Goal: Task Accomplishment & Management: Manage account settings

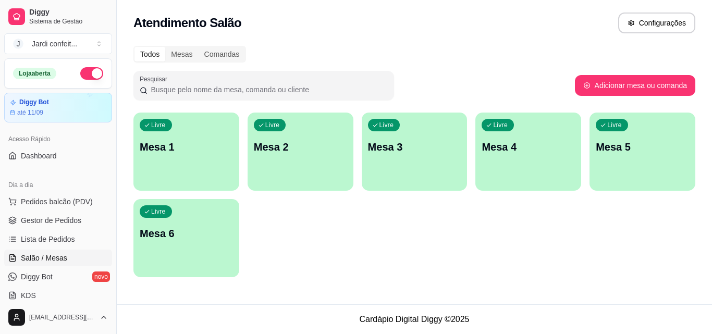
scroll to position [52, 0]
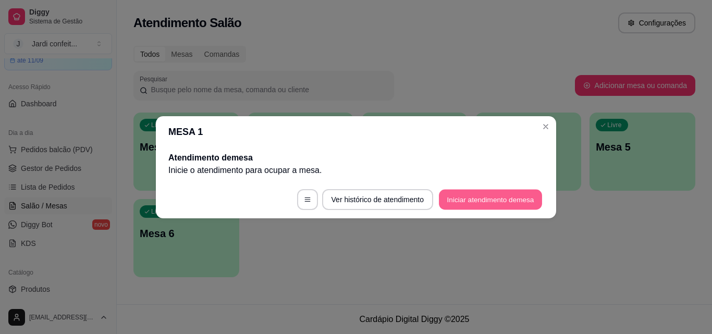
click at [484, 203] on button "Iniciar atendimento de mesa" at bounding box center [490, 199] width 103 height 20
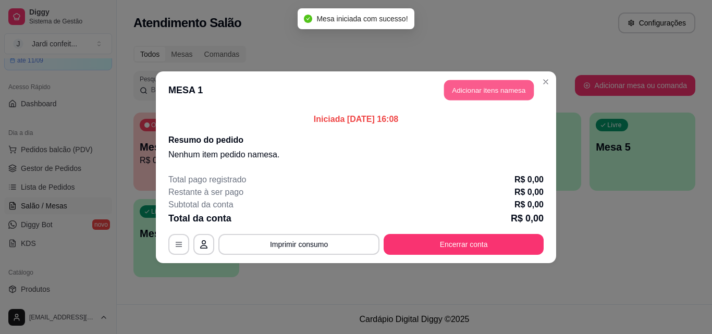
click at [483, 92] on button "Adicionar itens na mesa" at bounding box center [489, 90] width 90 height 20
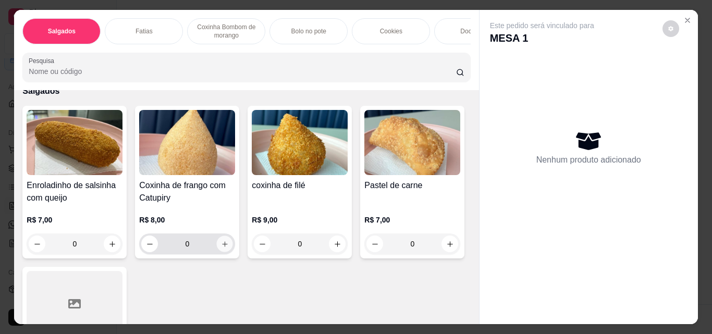
click at [221, 247] on icon "increase-product-quantity" at bounding box center [225, 244] width 8 height 8
type input "1"
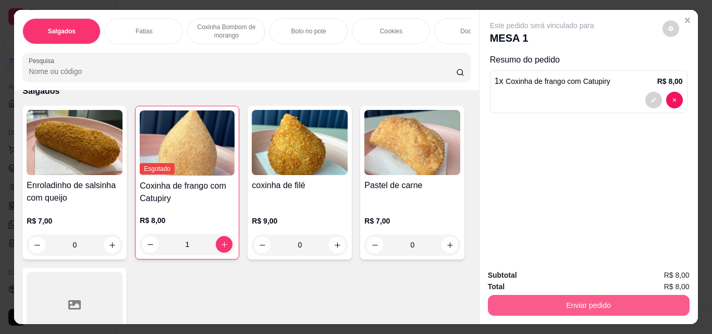
click at [588, 301] on button "Enviar pedido" at bounding box center [589, 305] width 202 height 21
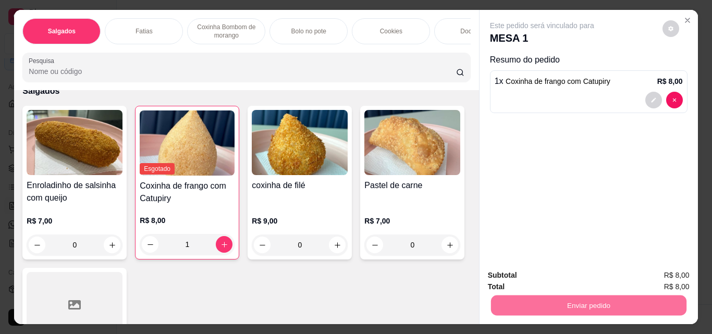
click at [549, 280] on button "Não registrar e enviar pedido" at bounding box center [553, 275] width 105 height 19
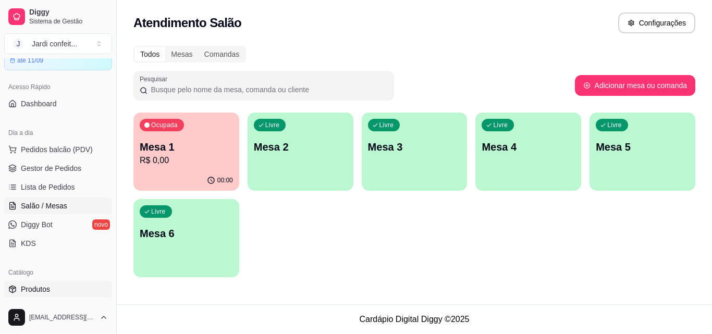
click at [42, 284] on link "Produtos" at bounding box center [58, 289] width 108 height 17
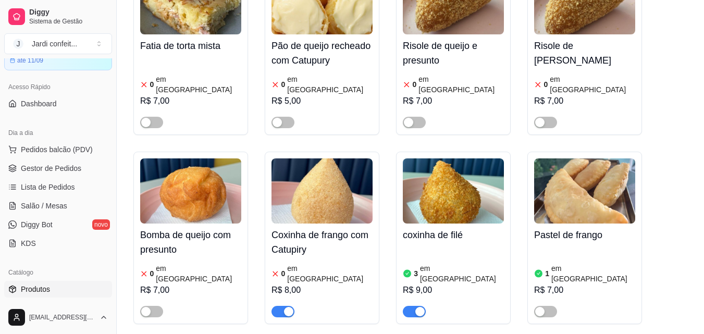
scroll to position [625, 0]
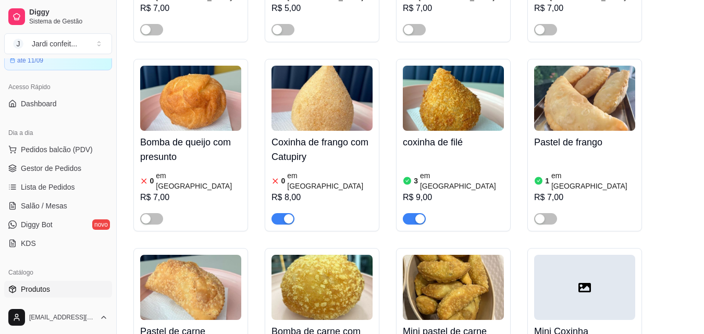
click at [278, 213] on span "button" at bounding box center [283, 218] width 23 height 11
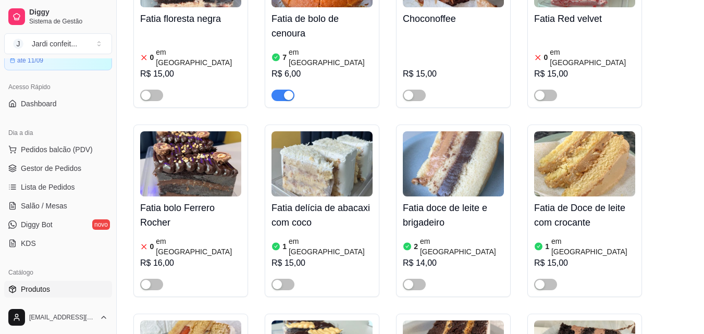
scroll to position [2815, 0]
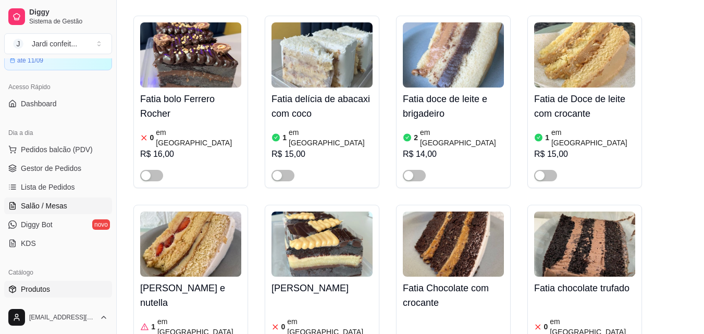
click at [58, 206] on span "Salão / Mesas" at bounding box center [44, 206] width 46 height 10
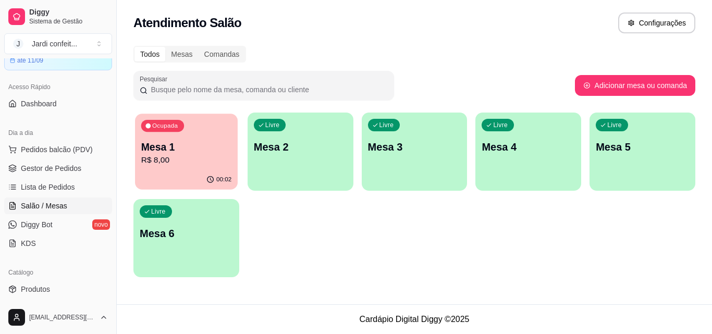
click at [186, 155] on p "R$ 8,00" at bounding box center [186, 160] width 90 height 12
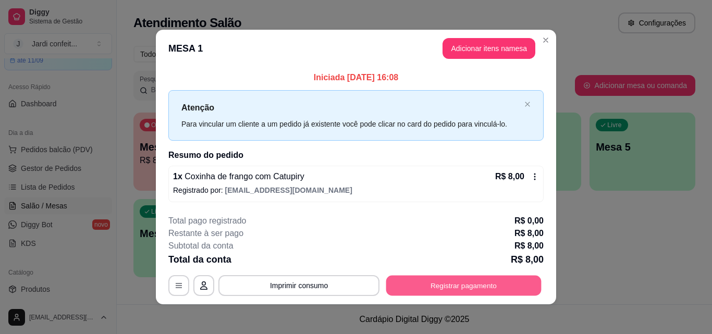
click at [449, 290] on button "Registrar pagamento" at bounding box center [463, 286] width 155 height 20
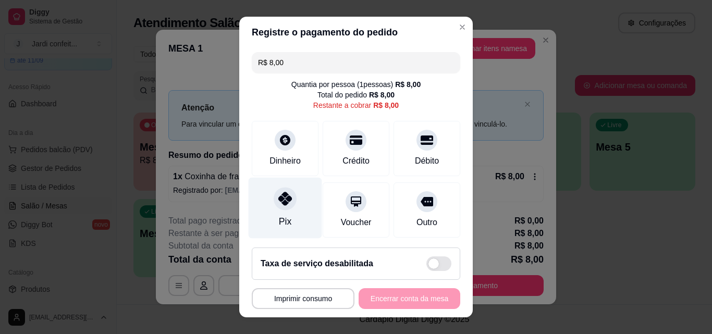
click at [302, 206] on div "Pix" at bounding box center [285, 208] width 73 height 61
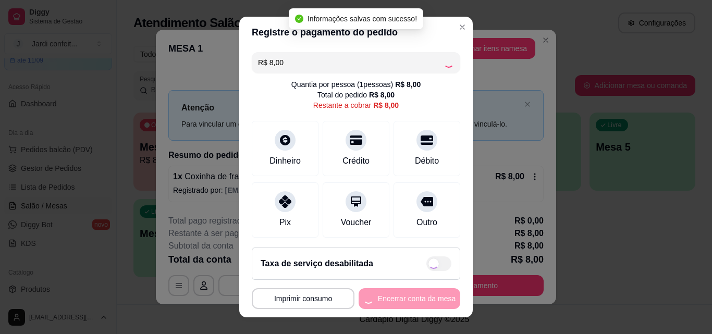
type input "R$ 0,00"
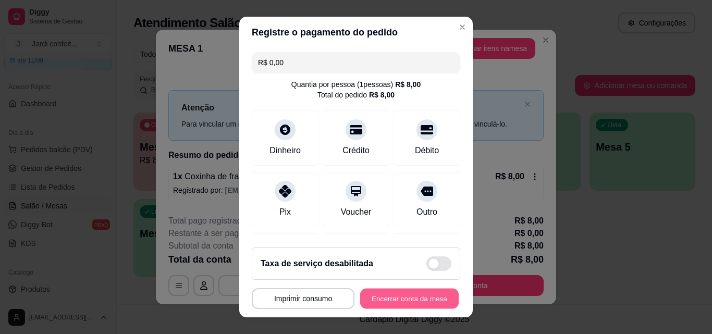
click at [398, 296] on button "Encerrar conta da mesa" at bounding box center [409, 299] width 99 height 20
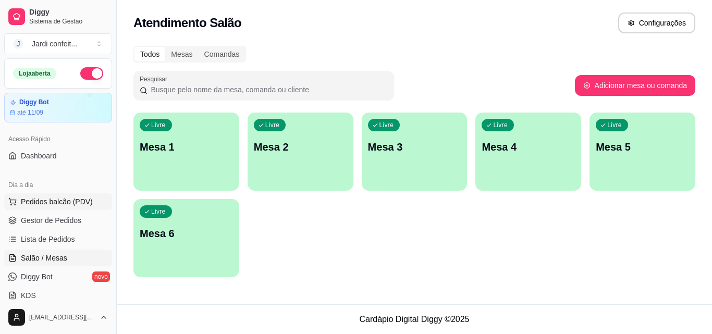
click at [55, 203] on span "Pedidos balcão (PDV)" at bounding box center [57, 202] width 72 height 10
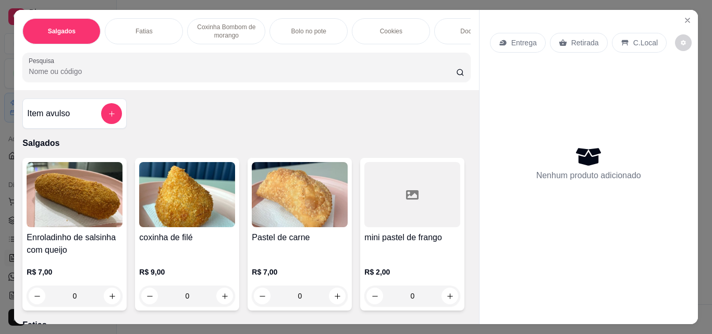
scroll to position [104, 0]
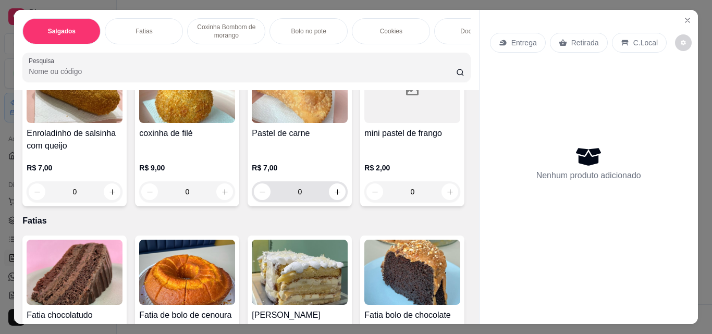
click at [308, 197] on input "0" at bounding box center [300, 191] width 58 height 21
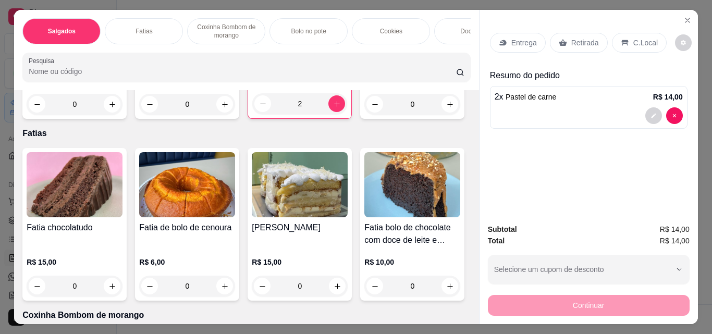
scroll to position [208, 0]
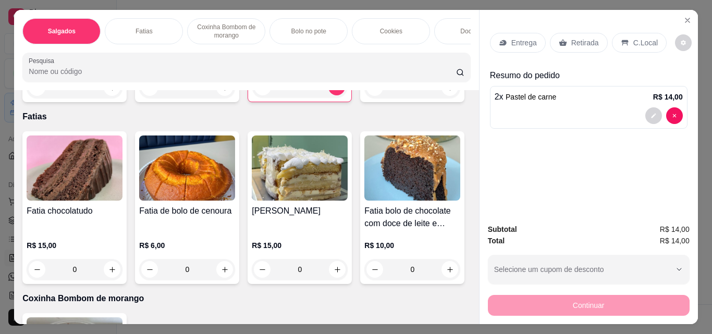
type input "2"
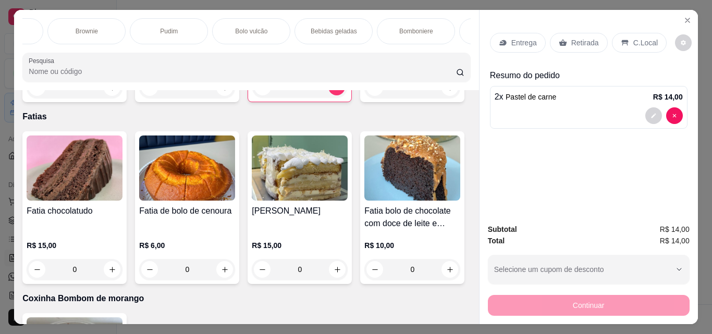
scroll to position [0, 500]
click at [312, 27] on p "Bebidas geladas" at bounding box center [302, 31] width 46 height 8
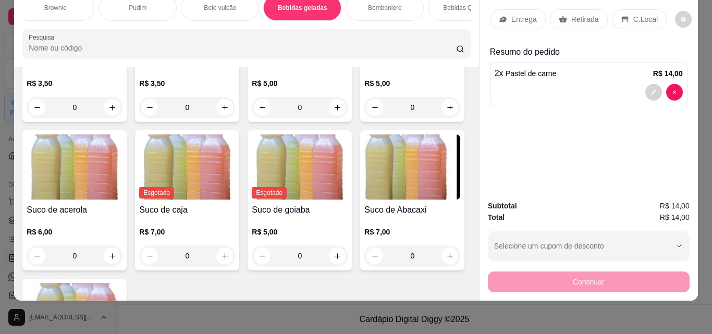
scroll to position [2395, 0]
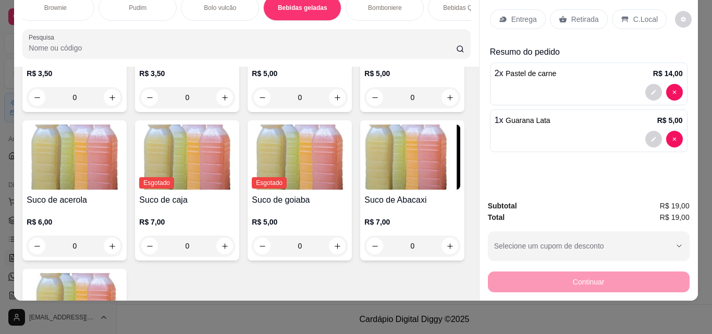
type input "1"
click at [572, 14] on p "Retirada" at bounding box center [585, 19] width 28 height 10
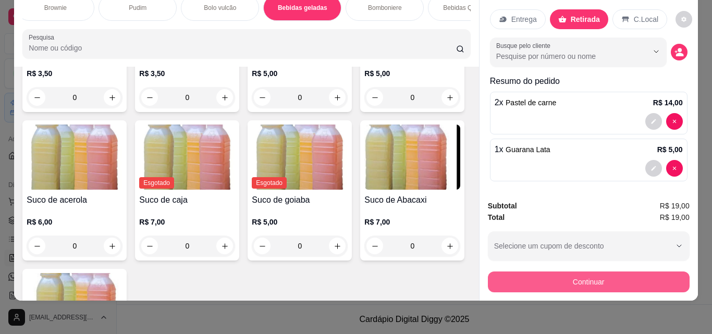
click at [526, 272] on button "Continuar" at bounding box center [589, 282] width 202 height 21
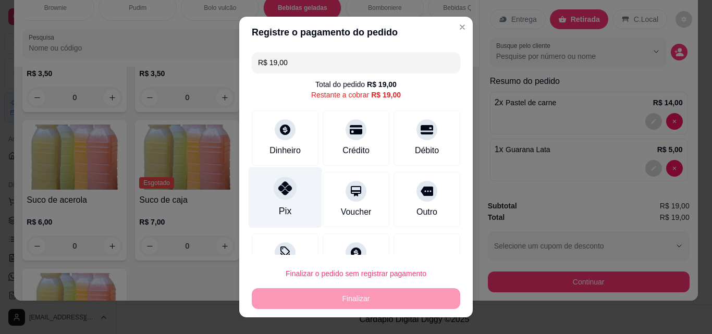
click at [289, 186] on div at bounding box center [285, 188] width 23 height 23
type input "R$ 0,00"
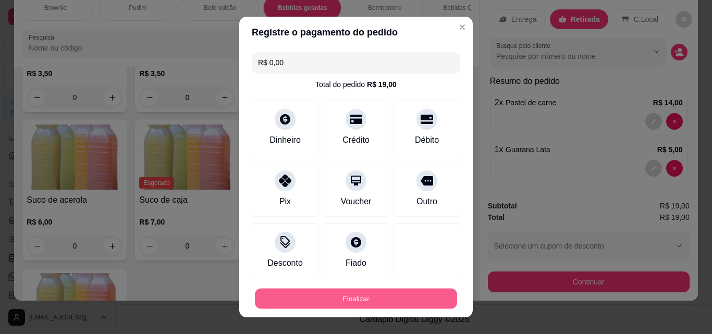
click at [311, 291] on button "Finalizar" at bounding box center [356, 299] width 202 height 20
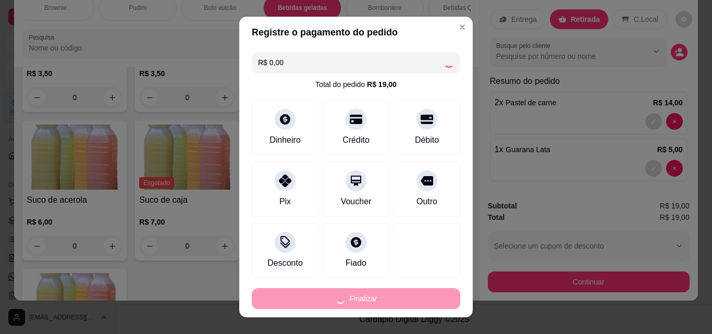
type input "0"
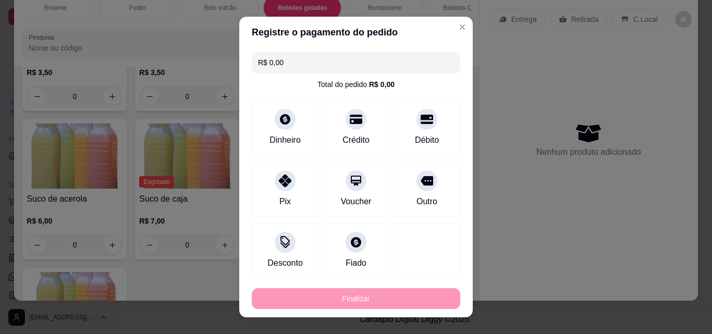
type input "-R$ 19,00"
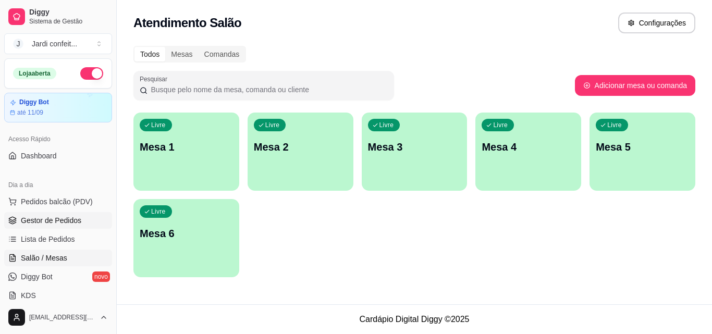
click at [38, 223] on span "Gestor de Pedidos" at bounding box center [51, 220] width 60 height 10
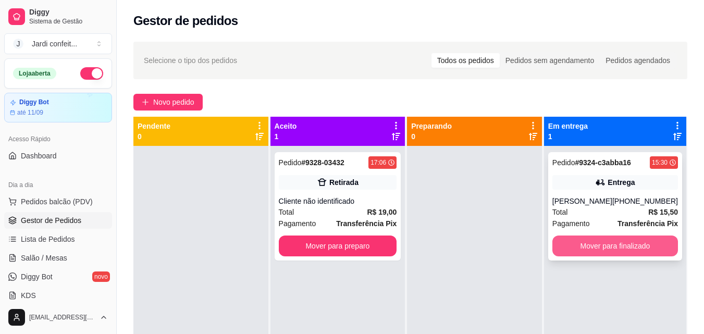
click at [582, 249] on button "Mover para finalizado" at bounding box center [616, 246] width 126 height 21
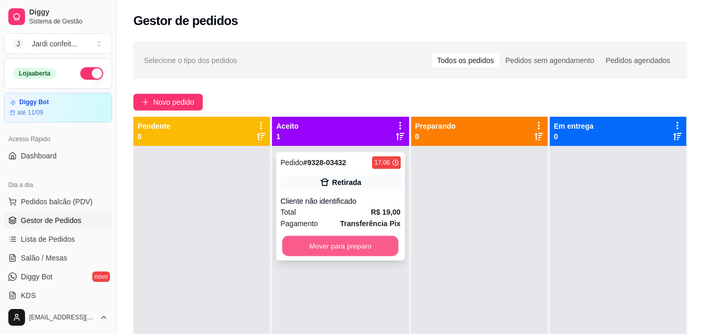
click at [380, 246] on button "Mover para preparo" at bounding box center [341, 246] width 116 height 20
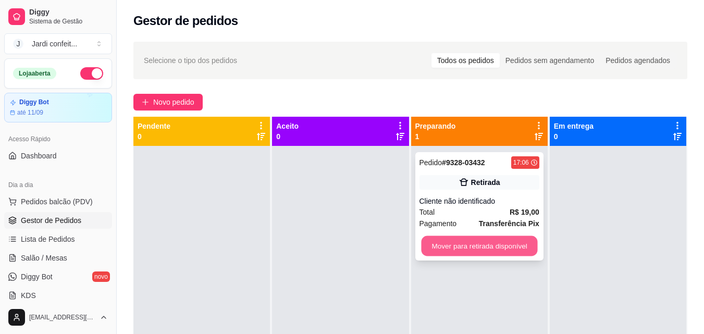
click at [480, 249] on button "Mover para retirada disponível" at bounding box center [479, 246] width 116 height 20
click at [520, 243] on button "Mover para retirada disponível" at bounding box center [480, 246] width 120 height 21
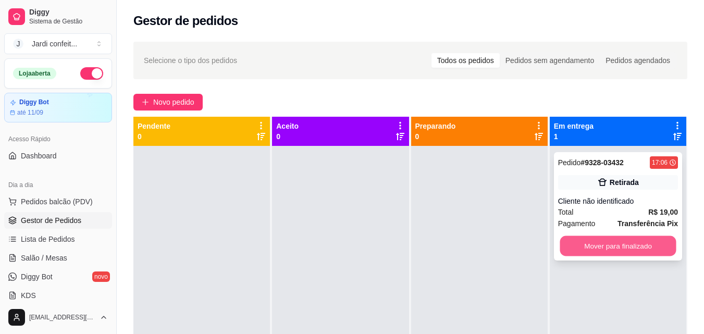
click at [607, 251] on button "Mover para finalizado" at bounding box center [618, 246] width 116 height 20
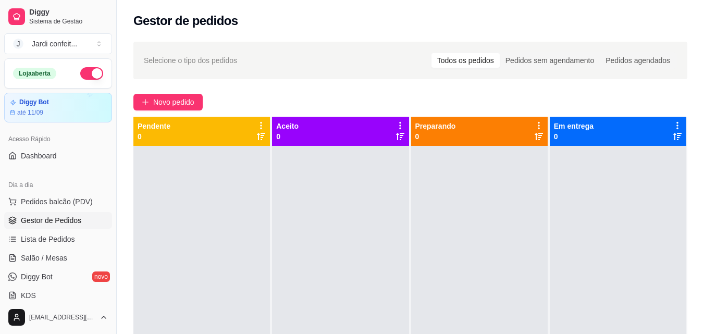
click at [586, 284] on div at bounding box center [618, 313] width 137 height 334
drag, startPoint x: 586, startPoint y: 284, endPoint x: 556, endPoint y: 160, distance: 128.2
click at [587, 248] on div at bounding box center [618, 313] width 137 height 334
drag, startPoint x: 556, startPoint y: 160, endPoint x: 326, endPoint y: 80, distance: 243.1
click at [326, 80] on div "Selecione o tipo dos pedidos Todos os pedidos Pedidos sem agendamento Pedidos a…" at bounding box center [410, 249] width 587 height 428
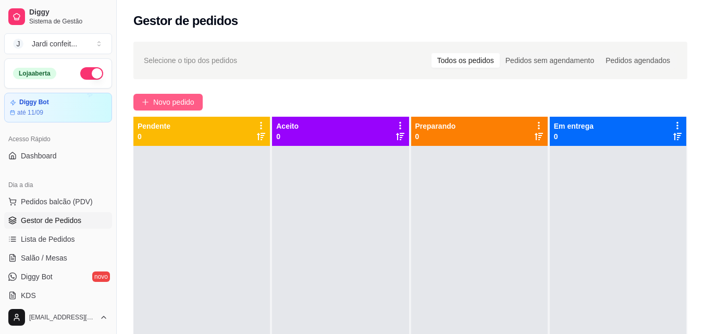
click at [183, 94] on button "Novo pedido" at bounding box center [167, 102] width 69 height 17
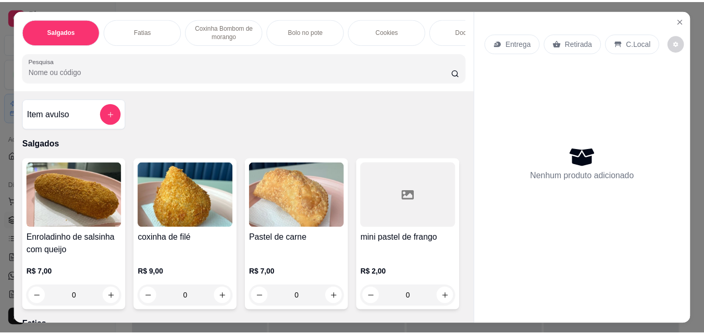
scroll to position [52, 0]
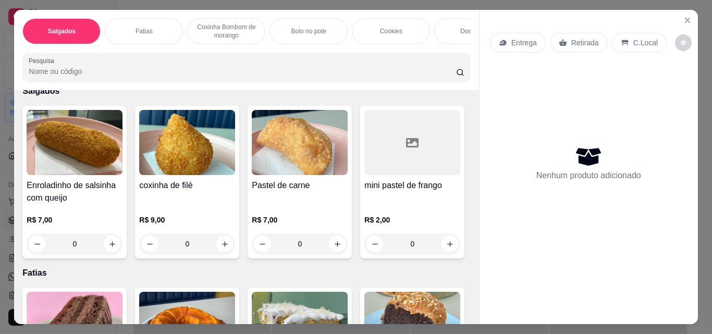
click at [304, 244] on input "0" at bounding box center [300, 244] width 58 height 21
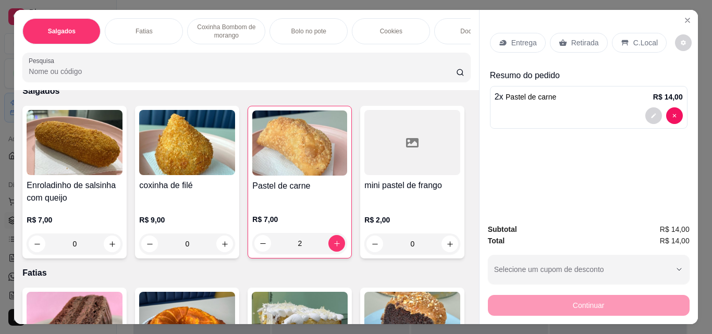
type input "2"
click at [571, 38] on p "Retirada" at bounding box center [585, 43] width 28 height 10
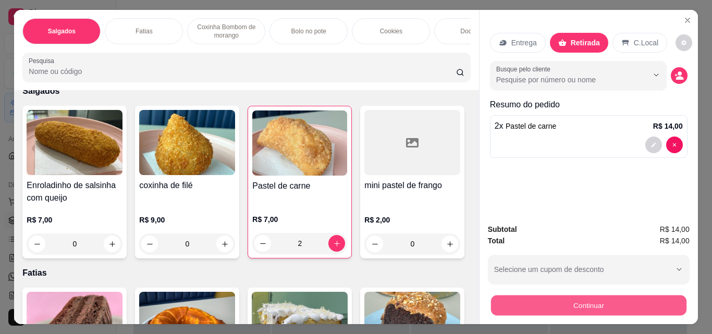
click at [601, 296] on button "Continuar" at bounding box center [587, 305] width 195 height 20
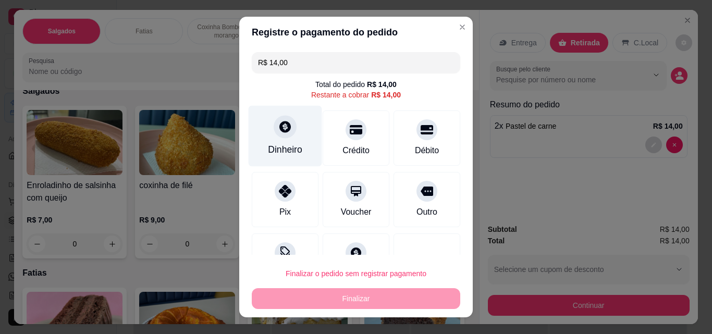
click at [278, 125] on icon at bounding box center [285, 127] width 14 height 14
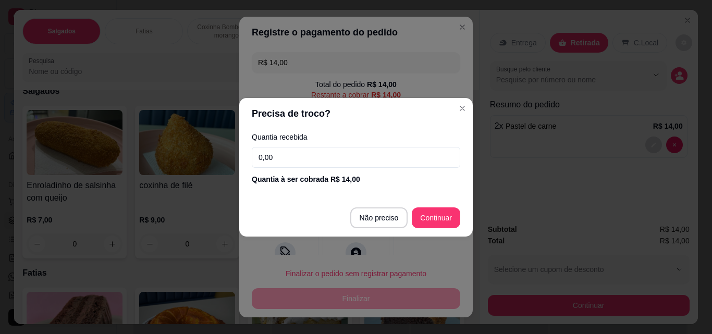
click at [278, 154] on input "0,00" at bounding box center [356, 157] width 208 height 21
type input "14,00"
type input "R$ 0,00"
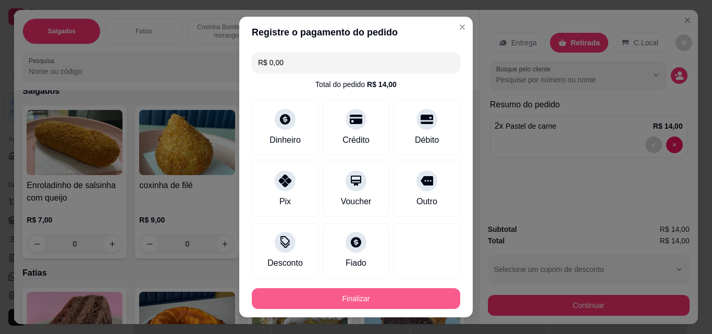
click at [352, 297] on button "Finalizar" at bounding box center [356, 298] width 208 height 21
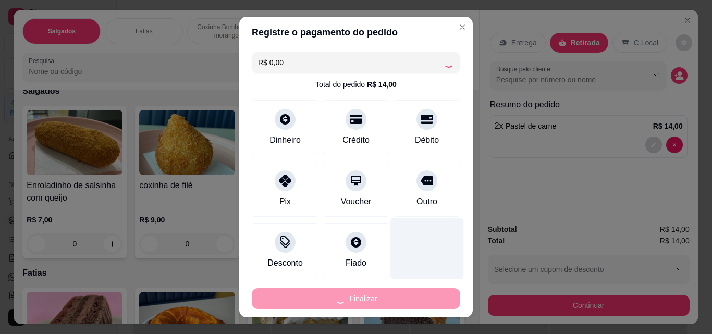
type input "0"
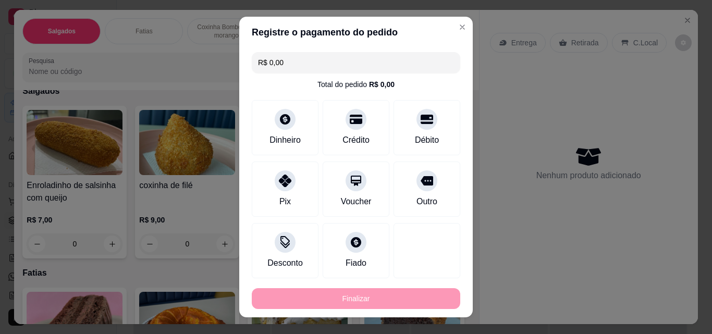
type input "-R$ 14,00"
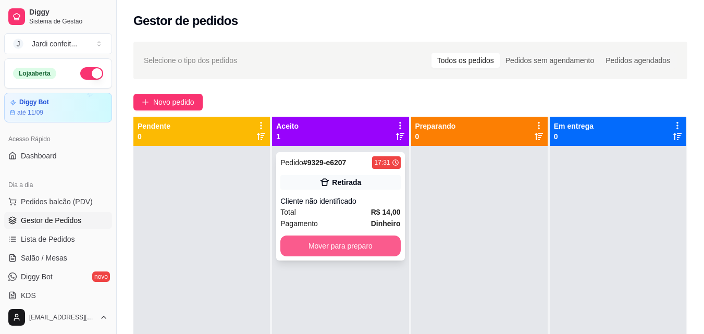
click at [390, 246] on button "Mover para preparo" at bounding box center [340, 246] width 120 height 21
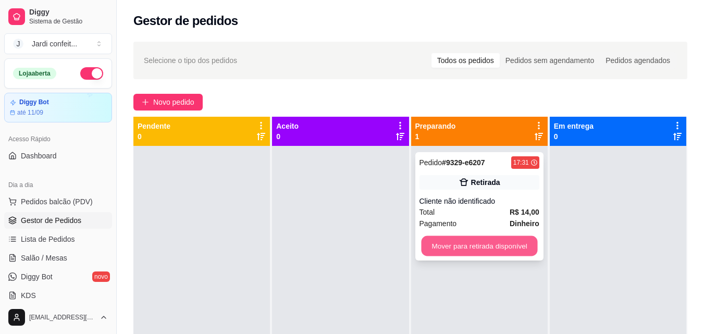
click at [494, 243] on button "Mover para retirada disponível" at bounding box center [479, 246] width 116 height 20
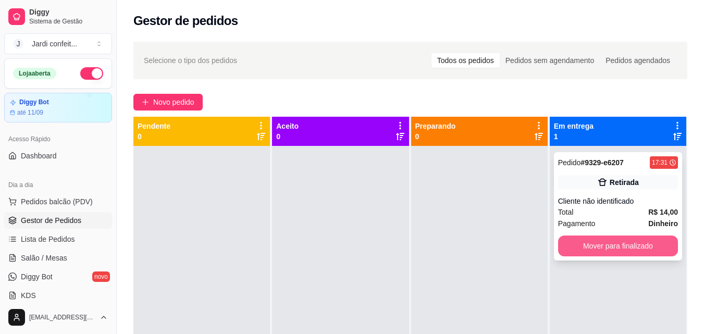
click at [595, 244] on button "Mover para finalizado" at bounding box center [618, 246] width 120 height 21
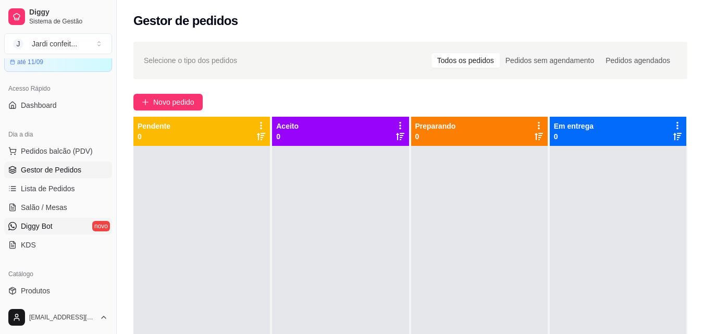
scroll to position [104, 0]
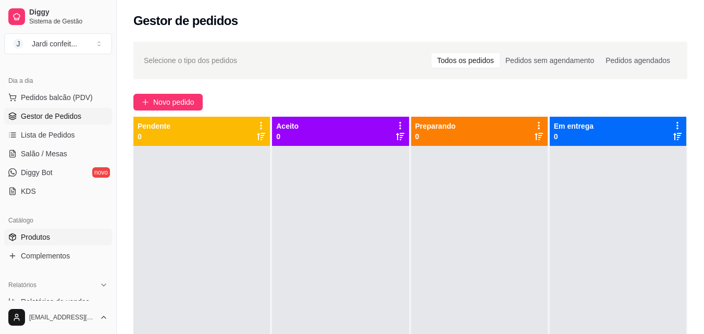
click at [50, 238] on span "Produtos" at bounding box center [35, 237] width 29 height 10
click at [41, 237] on span "Produtos" at bounding box center [35, 237] width 29 height 10
click at [36, 240] on span "Produtos" at bounding box center [35, 237] width 29 height 10
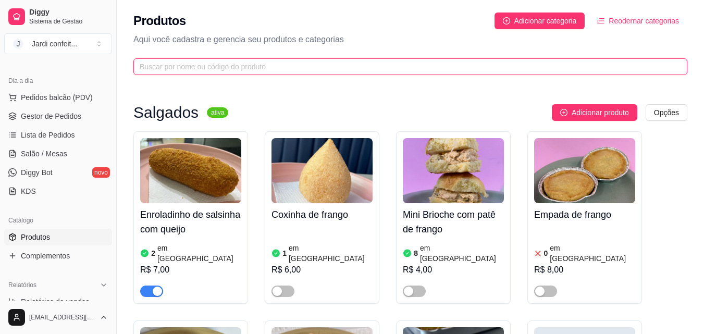
click at [271, 70] on input "text" at bounding box center [406, 66] width 533 height 11
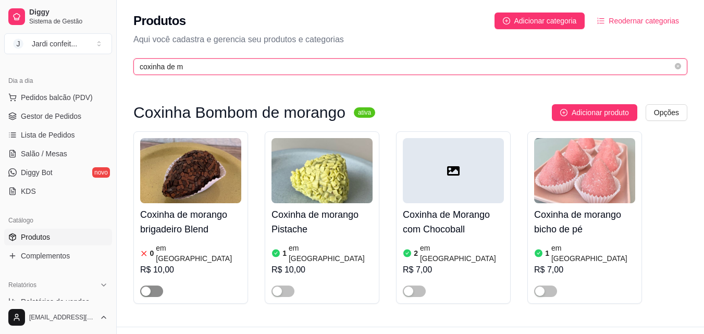
type input "coxinha de m"
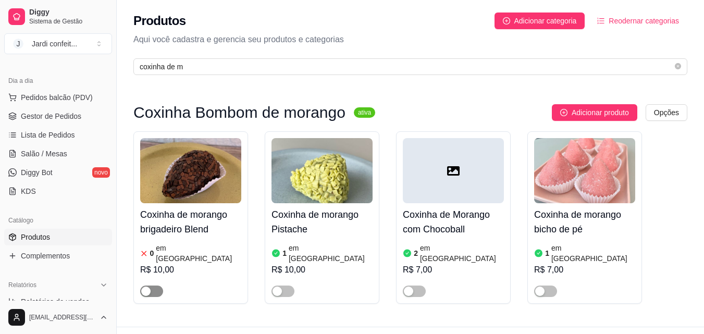
click at [145, 287] on div "button" at bounding box center [145, 291] width 9 height 9
click at [214, 222] on h4 "Coxinha de morango brigadeiro Blend" at bounding box center [190, 221] width 101 height 29
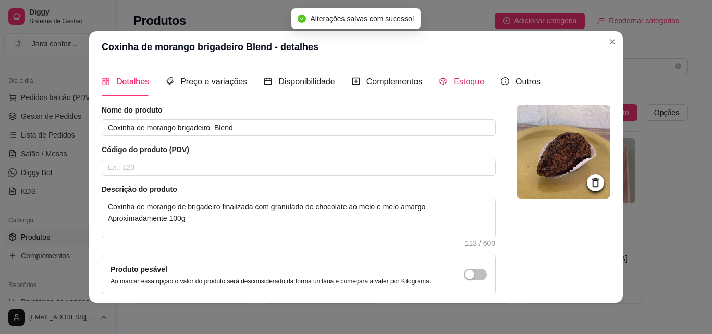
click at [453, 78] on span "Estoque" at bounding box center [468, 81] width 31 height 9
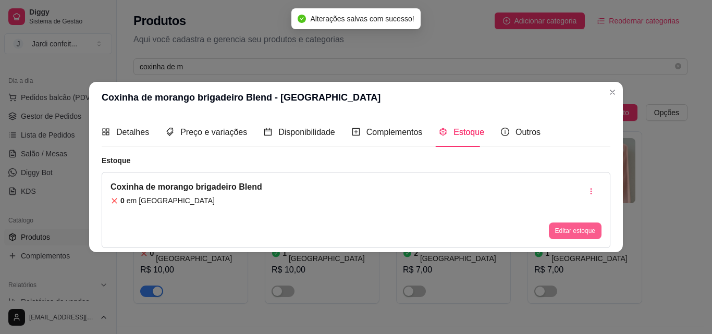
click at [562, 231] on button "Editar estoque" at bounding box center [575, 231] width 53 height 17
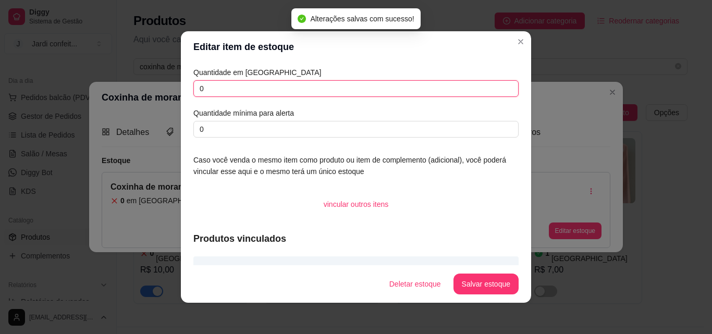
click at [278, 85] on input "0" at bounding box center [355, 88] width 325 height 17
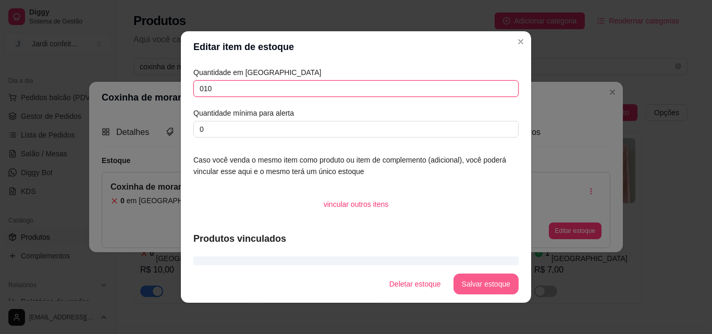
type input "010"
click at [475, 282] on button "Salvar estoque" at bounding box center [486, 284] width 64 height 20
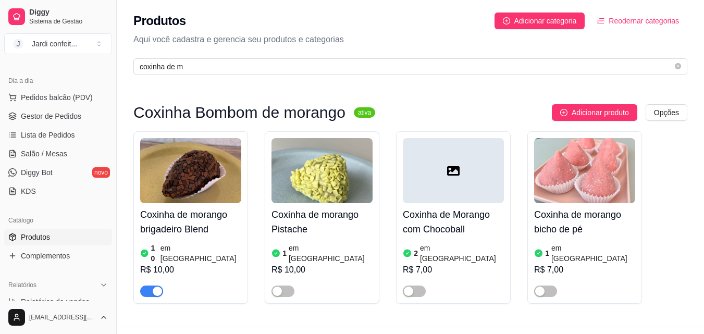
scroll to position [13, 0]
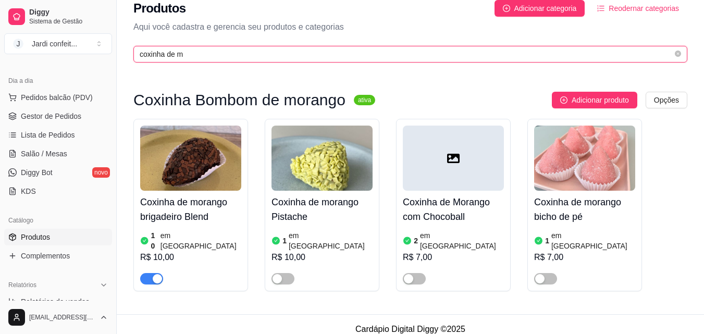
click at [255, 54] on input "coxinha de m" at bounding box center [406, 53] width 533 height 11
drag, startPoint x: 255, startPoint y: 54, endPoint x: 112, endPoint y: 57, distance: 142.9
click at [112, 57] on div "Diggy Sistema de Gestão J Jardi confeit ... Loja aberta Diggy Bot até 11/09 Ace…" at bounding box center [352, 165] width 704 height 357
click at [243, 57] on input "coxinha de m" at bounding box center [406, 53] width 533 height 11
drag, startPoint x: 217, startPoint y: 54, endPoint x: 180, endPoint y: 56, distance: 37.1
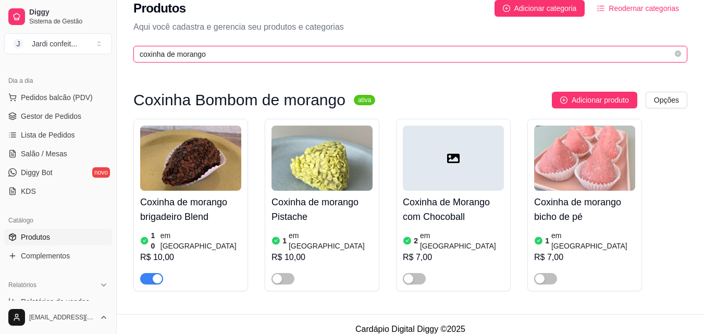
click at [180, 56] on input "coxinha de morango" at bounding box center [406, 53] width 533 height 11
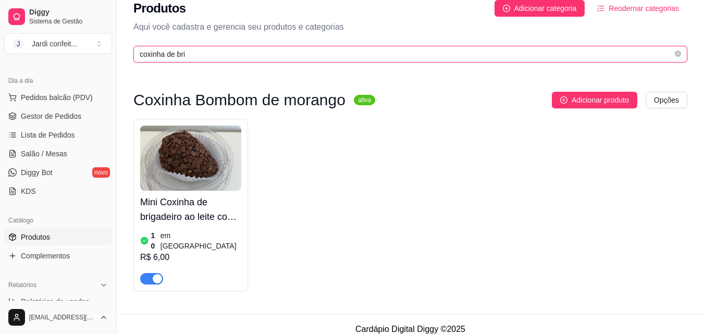
type input "coxinha de bri"
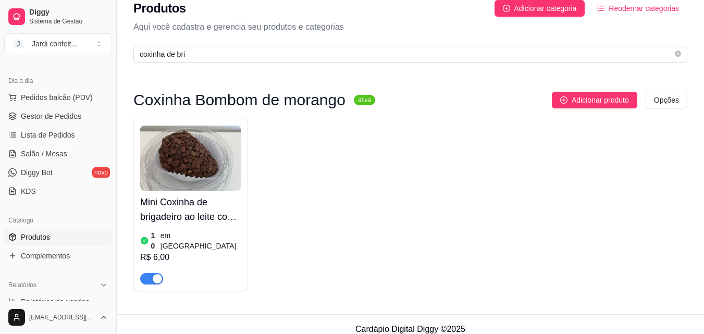
click at [157, 274] on div "button" at bounding box center [157, 278] width 9 height 9
click at [206, 251] on div "R$ 6,00" at bounding box center [190, 257] width 101 height 13
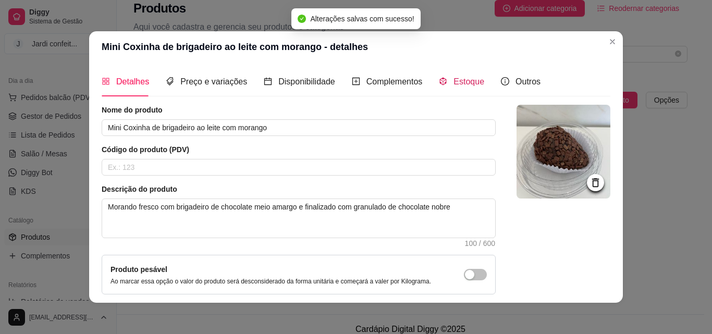
click at [471, 85] on span "Estoque" at bounding box center [468, 81] width 31 height 9
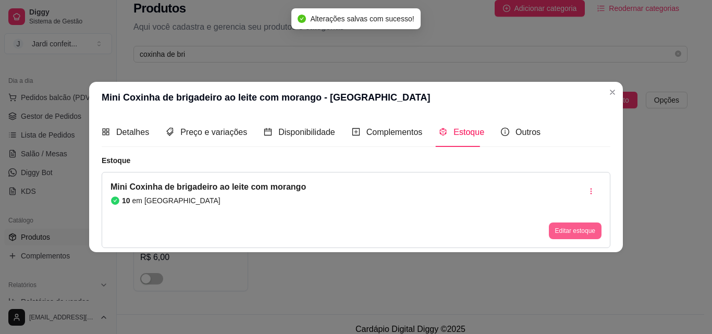
click at [569, 224] on button "Editar estoque" at bounding box center [575, 231] width 53 height 17
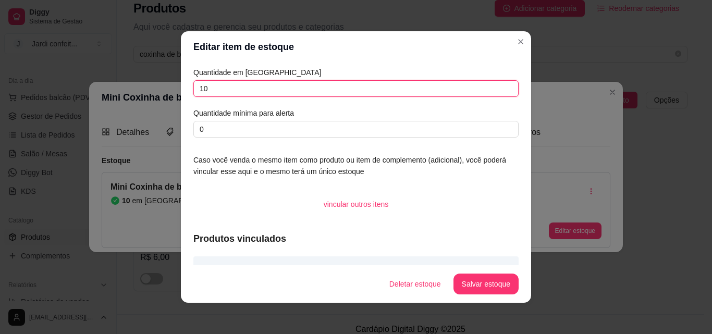
click at [261, 94] on input "10" at bounding box center [355, 88] width 325 height 17
type input "1"
type input "0"
click at [481, 279] on button "Salvar estoque" at bounding box center [485, 284] width 65 height 21
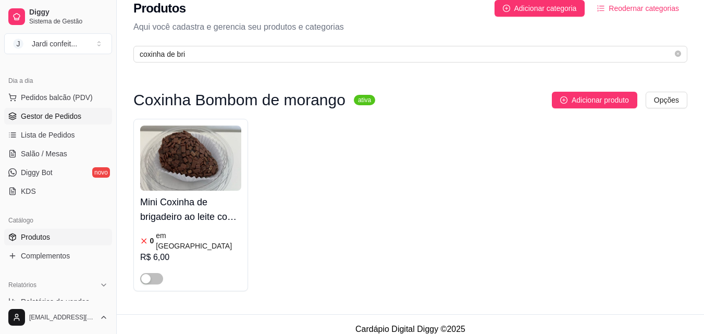
click at [56, 113] on span "Gestor de Pedidos" at bounding box center [51, 116] width 60 height 10
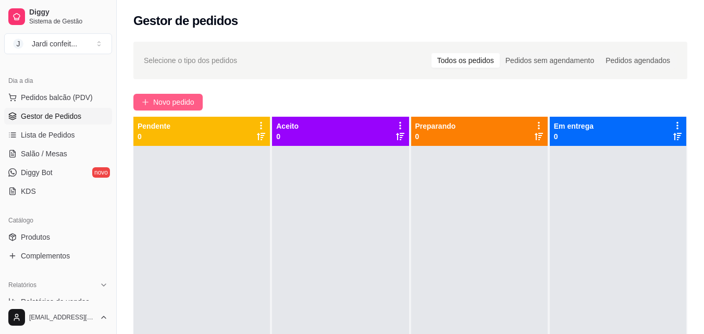
click at [193, 104] on span "Novo pedido" at bounding box center [173, 101] width 41 height 11
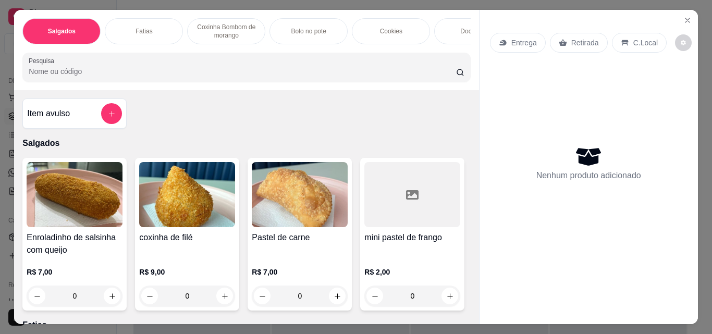
click at [233, 35] on p "Coxinha Bombom de morango" at bounding box center [226, 31] width 60 height 17
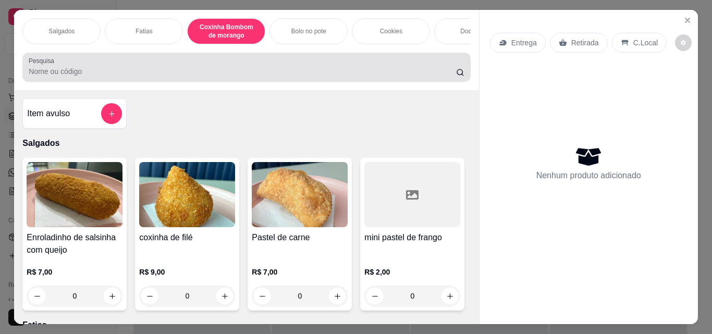
scroll to position [27, 0]
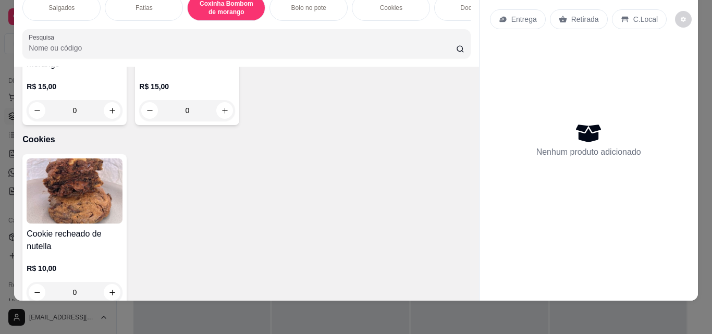
type input "1"
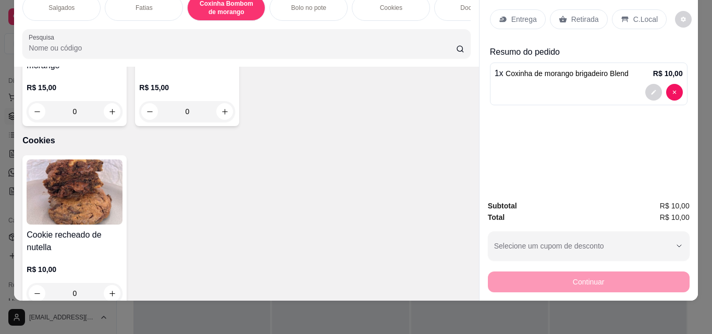
click at [511, 14] on p "Entrega" at bounding box center [524, 19] width 26 height 10
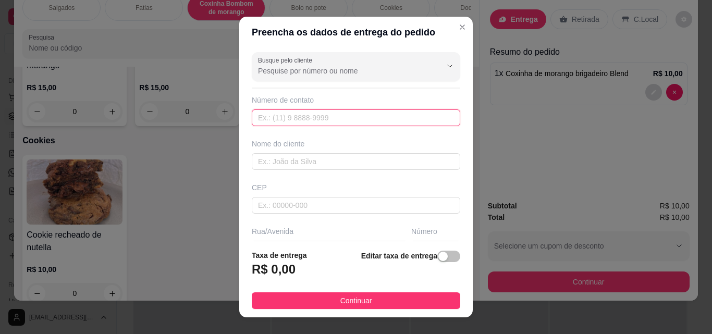
click at [322, 116] on input "text" at bounding box center [356, 117] width 208 height 17
click at [315, 117] on input "text" at bounding box center [356, 117] width 208 height 17
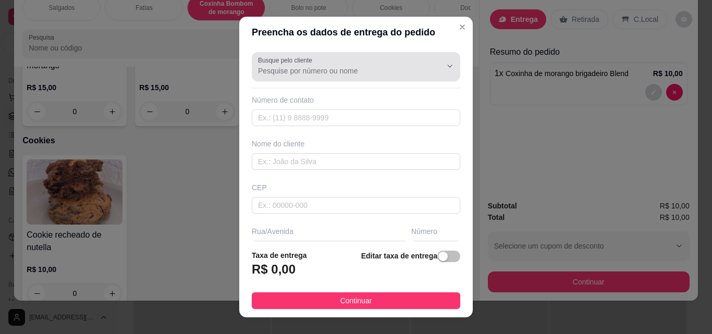
click at [307, 69] on input "Busque pelo cliente" at bounding box center [341, 71] width 167 height 10
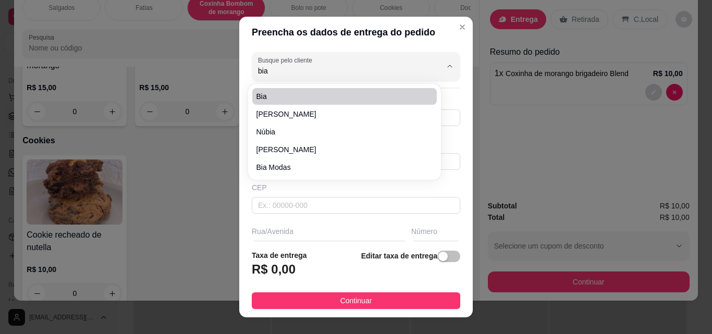
click at [322, 95] on span "Bia" at bounding box center [339, 96] width 166 height 10
type input "Bia"
type input "86981856478"
type input "Bia"
type input "64330000"
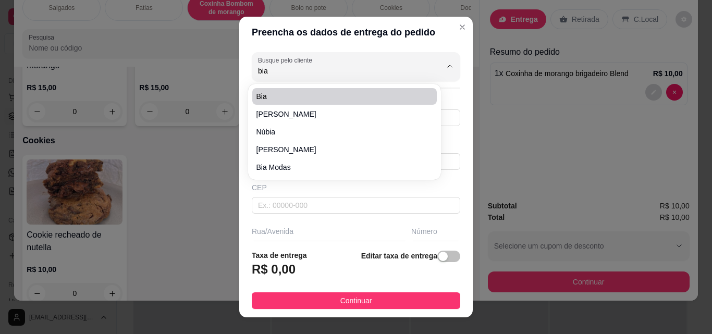
type input "Rua [PERSON_NAME]"
type input "635"
type input "São Miguel do tapuio"
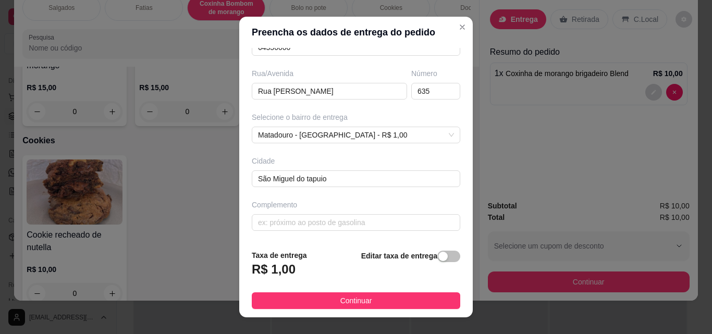
scroll to position [106, 0]
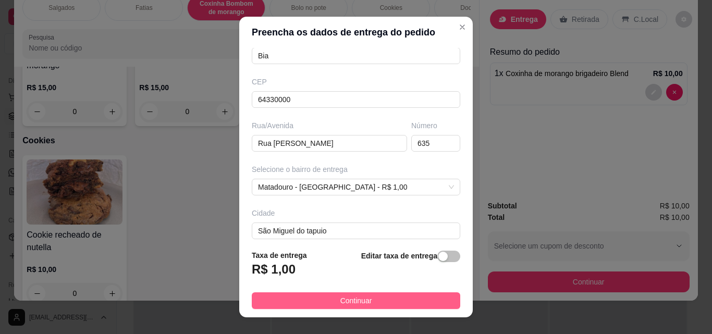
type input "Bia"
click at [398, 301] on button "Continuar" at bounding box center [356, 300] width 208 height 17
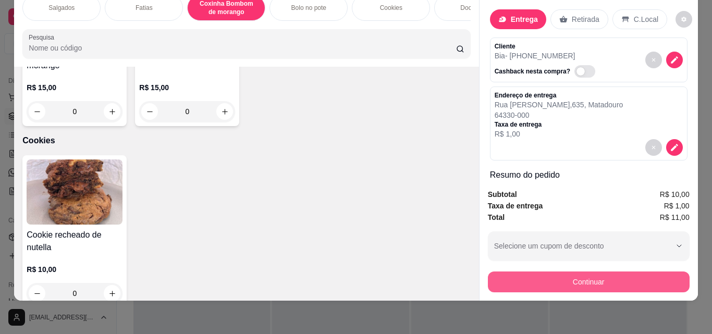
click at [583, 278] on button "Continuar" at bounding box center [589, 282] width 202 height 21
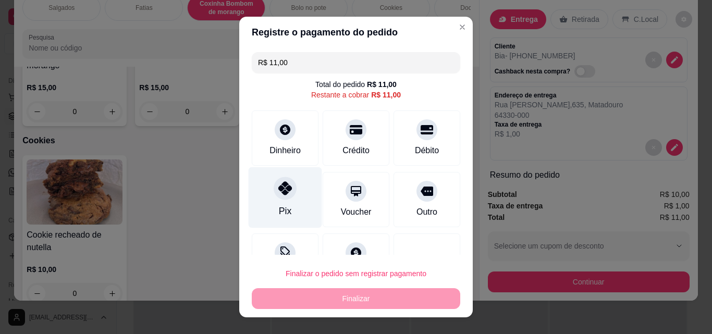
click at [293, 197] on div "Pix" at bounding box center [285, 197] width 73 height 61
type input "R$ 0,00"
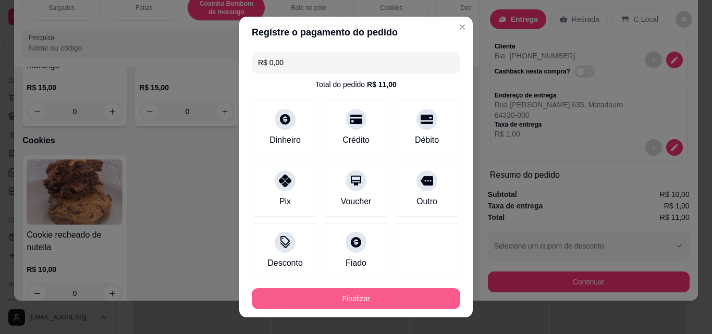
click at [374, 303] on button "Finalizar" at bounding box center [356, 298] width 208 height 21
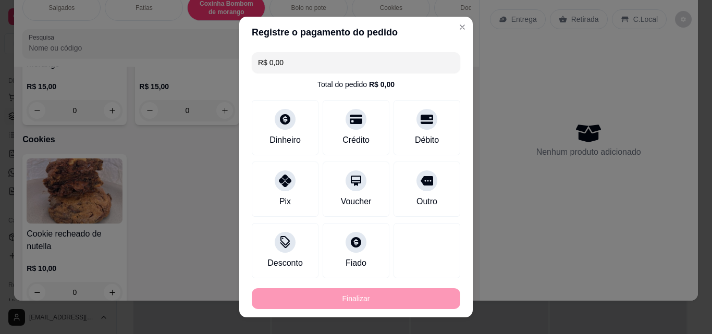
type input "0"
type input "-R$ 11,00"
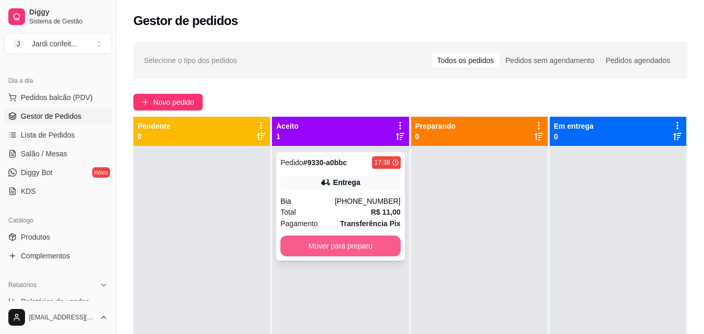
click at [345, 246] on button "Mover para preparo" at bounding box center [340, 246] width 120 height 21
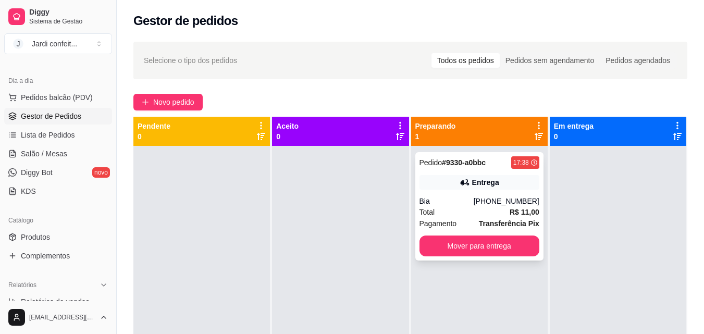
click at [474, 202] on div "Bia" at bounding box center [447, 201] width 54 height 10
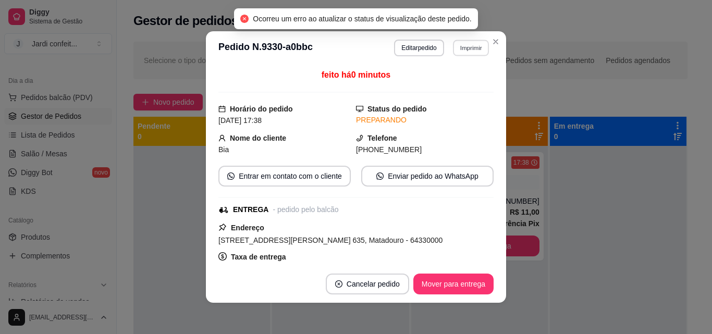
click at [467, 48] on button "Imprimir" at bounding box center [471, 48] width 36 height 16
click at [460, 82] on button "Impressora" at bounding box center [448, 84] width 73 height 16
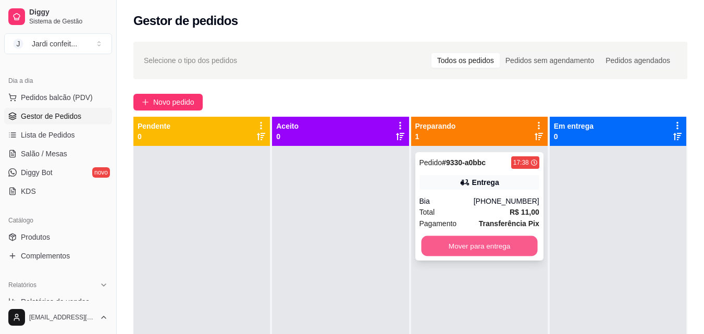
click at [513, 247] on button "Mover para entrega" at bounding box center [479, 246] width 116 height 20
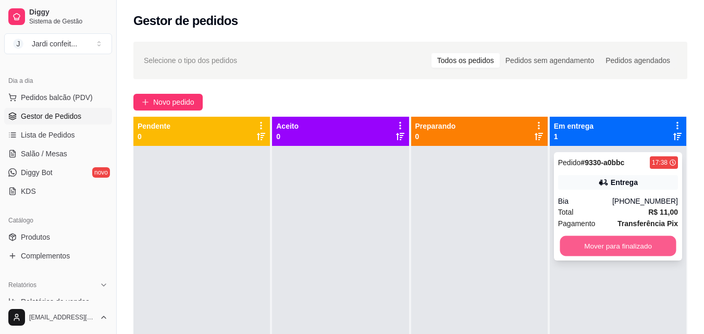
click at [632, 245] on button "Mover para finalizado" at bounding box center [618, 246] width 116 height 20
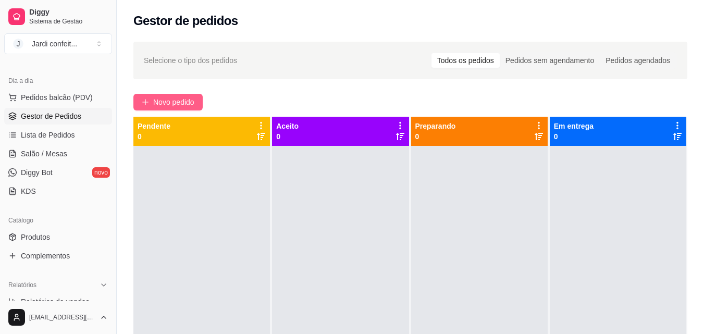
click at [160, 103] on span "Novo pedido" at bounding box center [173, 101] width 41 height 11
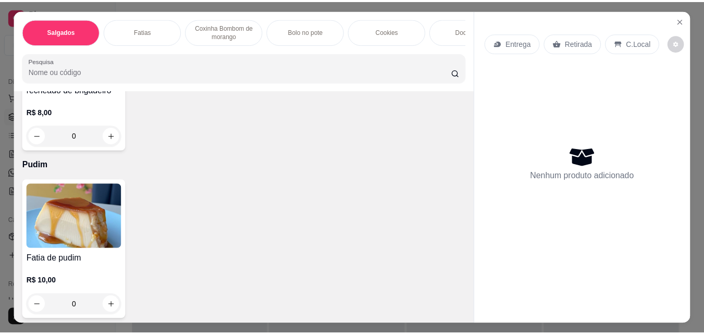
scroll to position [1407, 0]
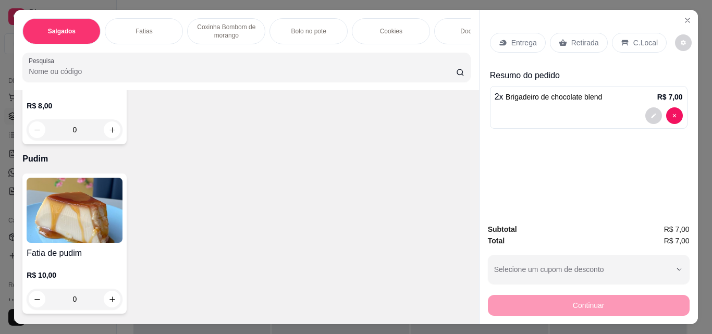
type input "2"
click at [580, 43] on p "Retirada" at bounding box center [585, 43] width 28 height 10
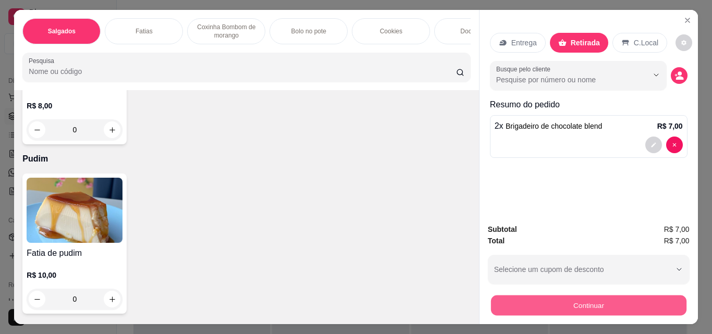
click at [576, 304] on button "Continuar" at bounding box center [587, 305] width 195 height 20
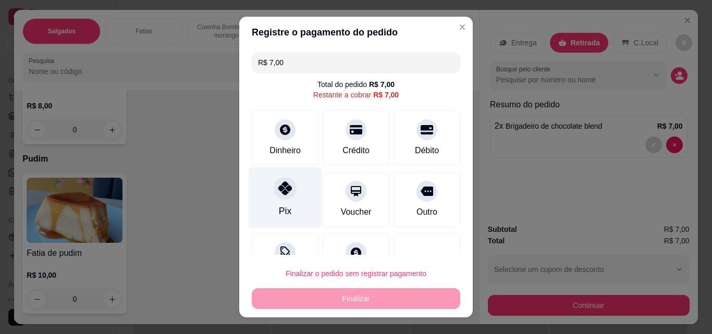
drag, startPoint x: 274, startPoint y: 200, endPoint x: 273, endPoint y: 192, distance: 7.9
click at [273, 192] on div "Pix" at bounding box center [285, 197] width 73 height 61
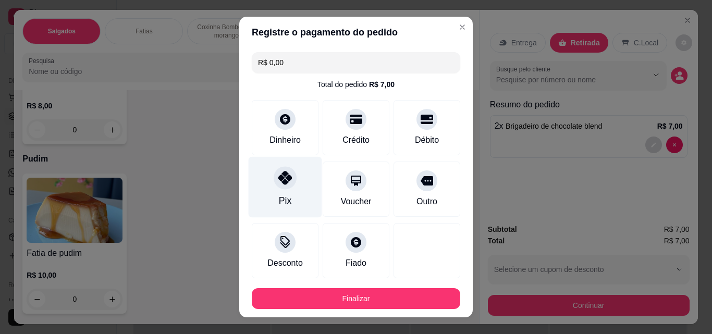
type input "R$ 0,00"
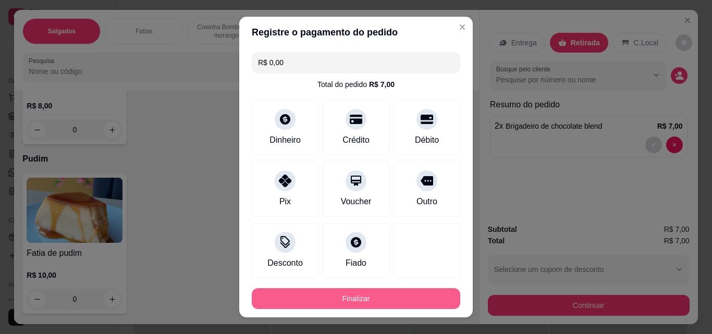
click at [407, 293] on button "Finalizar" at bounding box center [356, 298] width 208 height 21
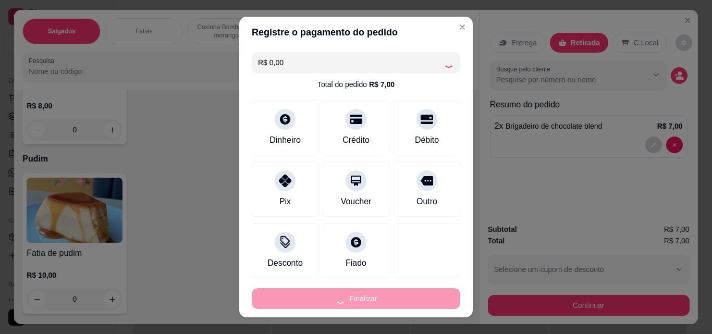
type input "0"
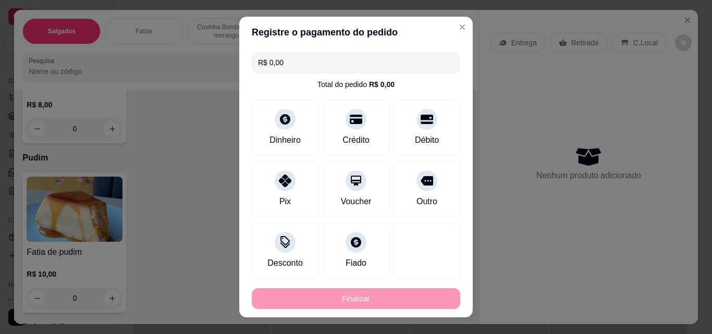
type input "-R$ 7,00"
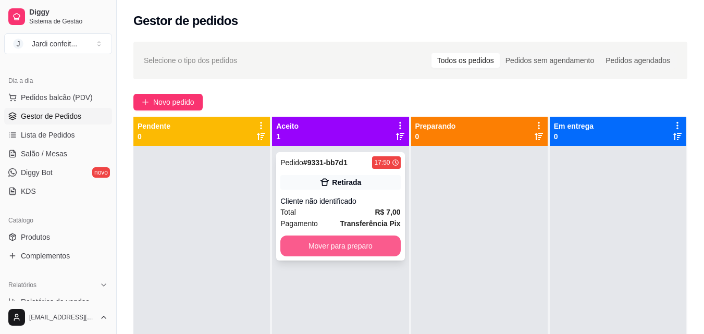
click at [380, 253] on button "Mover para preparo" at bounding box center [340, 246] width 120 height 21
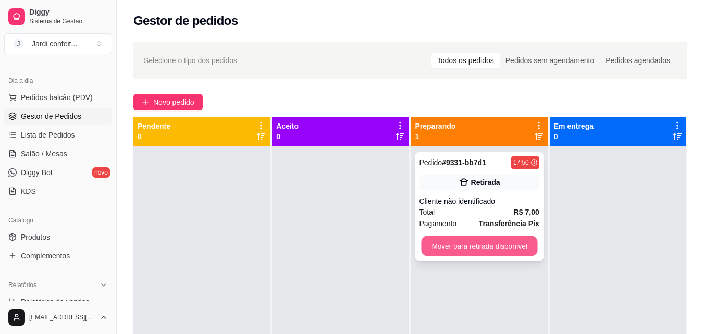
click at [464, 251] on button "Mover para retirada disponível" at bounding box center [479, 246] width 116 height 20
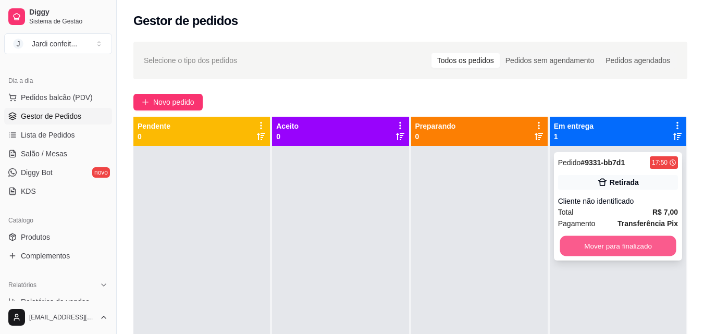
click at [619, 248] on button "Mover para finalizado" at bounding box center [618, 246] width 116 height 20
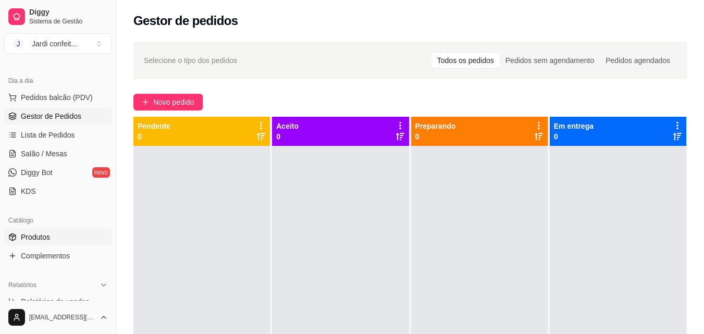
click at [33, 239] on span "Produtos" at bounding box center [35, 237] width 29 height 10
click at [48, 234] on span "Produtos" at bounding box center [35, 237] width 29 height 10
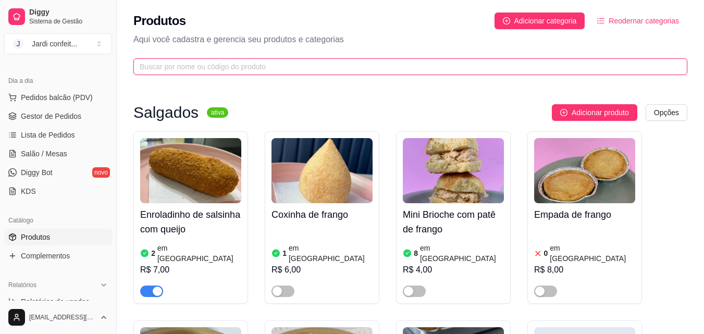
click at [204, 67] on input "text" at bounding box center [406, 66] width 533 height 11
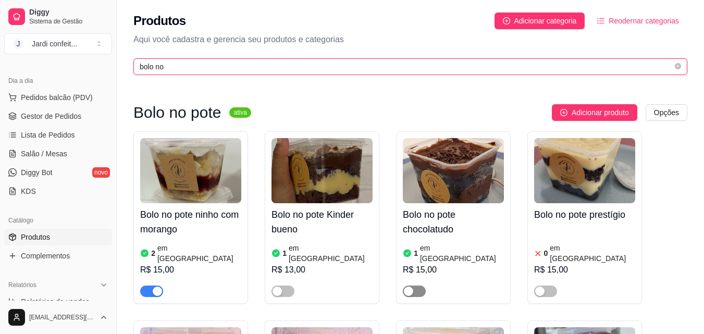
type input "bolo no"
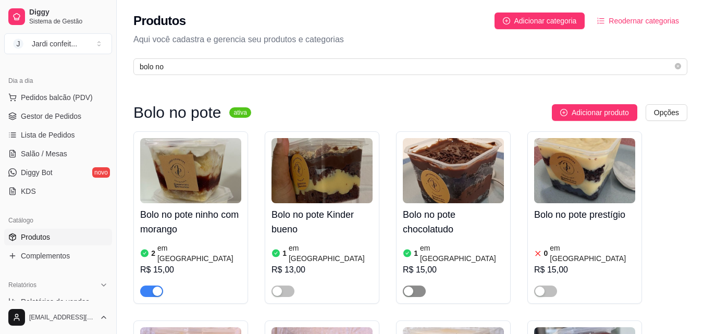
click at [408, 287] on div "button" at bounding box center [408, 291] width 9 height 9
click at [465, 230] on h4 "Bolo no pote chocolatudo" at bounding box center [453, 221] width 101 height 29
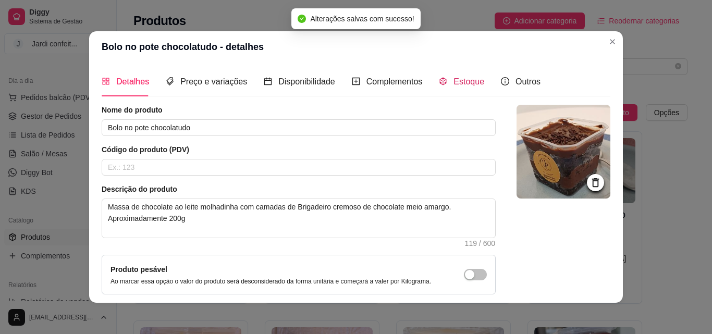
click at [461, 79] on span "Estoque" at bounding box center [468, 81] width 31 height 9
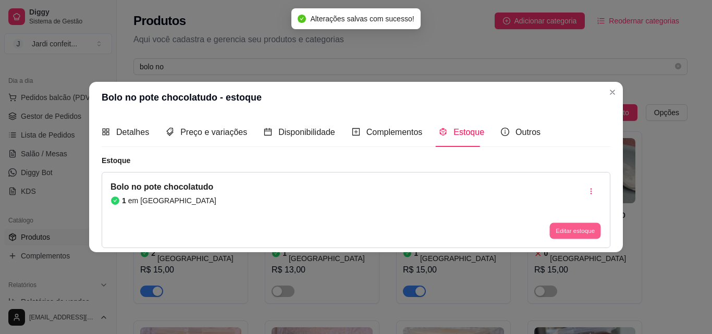
click at [574, 234] on button "Editar estoque" at bounding box center [574, 231] width 51 height 16
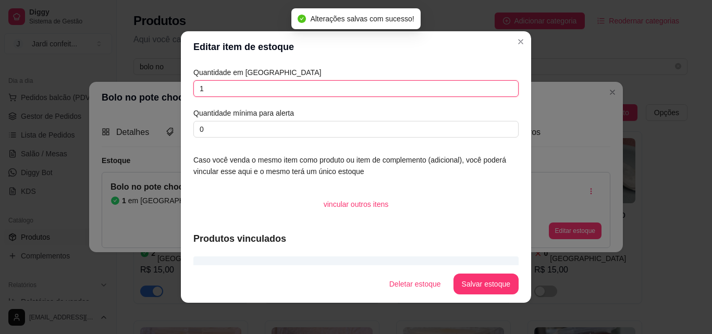
click at [240, 92] on input "1" at bounding box center [355, 88] width 325 height 17
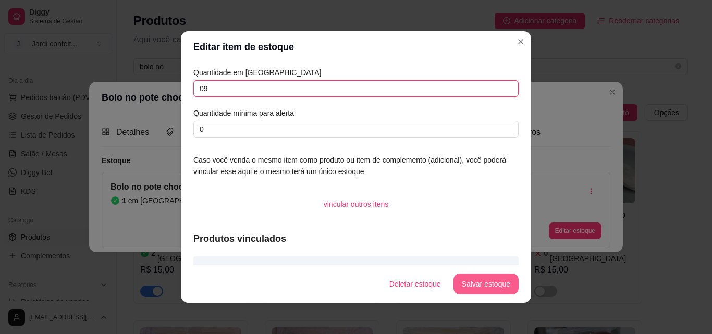
type input "09"
click at [493, 281] on button "Salvar estoque" at bounding box center [486, 284] width 64 height 20
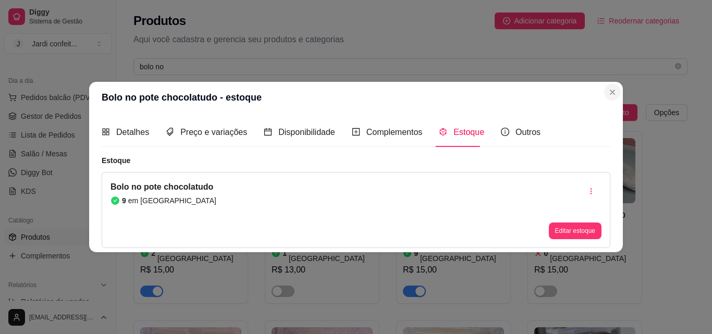
click at [612, 84] on button "Close" at bounding box center [612, 92] width 17 height 17
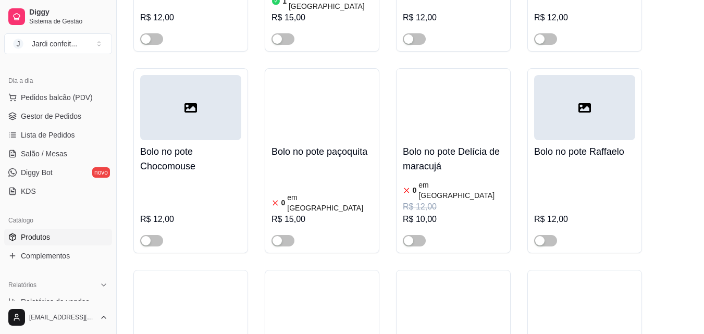
scroll to position [886, 0]
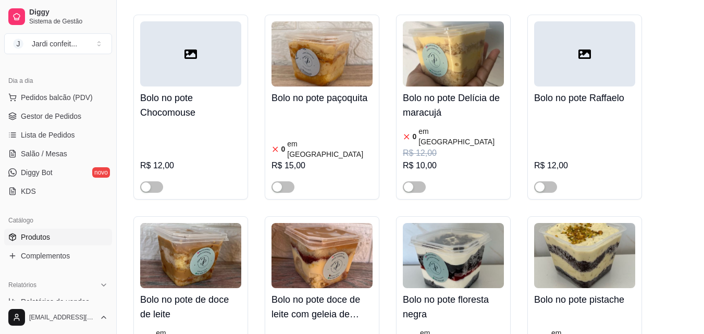
click at [211, 292] on h4 "Bolo no pote de doce de leite" at bounding box center [190, 306] width 101 height 29
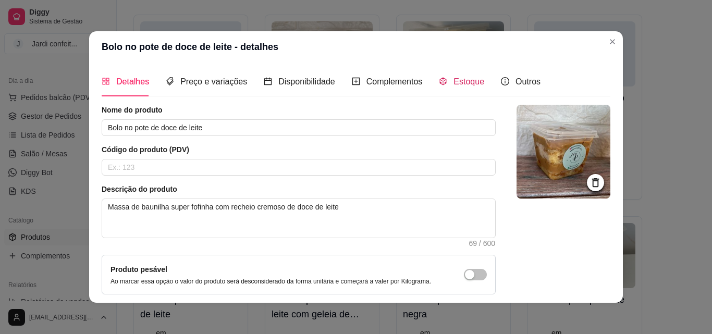
click at [469, 84] on span "Estoque" at bounding box center [468, 81] width 31 height 9
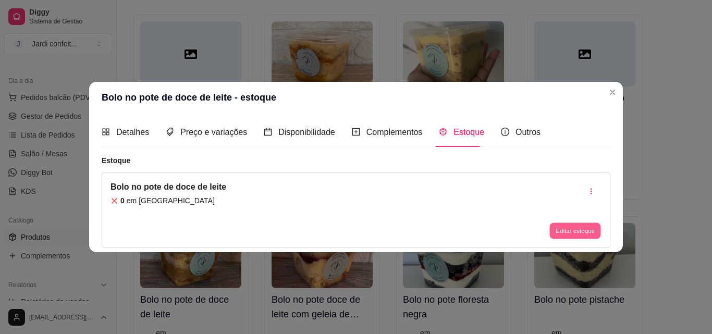
click at [578, 227] on button "Editar estoque" at bounding box center [574, 231] width 51 height 16
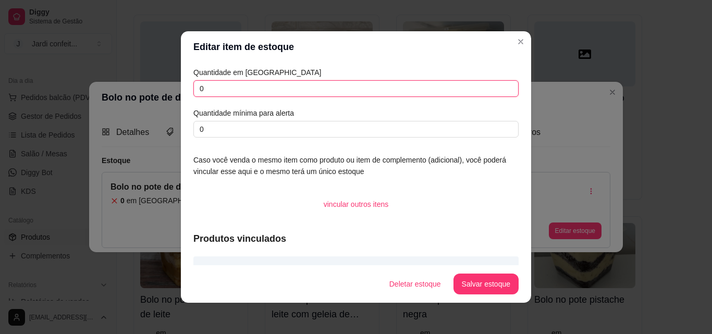
click at [284, 95] on input "0" at bounding box center [355, 88] width 325 height 17
type input "06"
click at [475, 282] on button "Salvar estoque" at bounding box center [486, 284] width 64 height 20
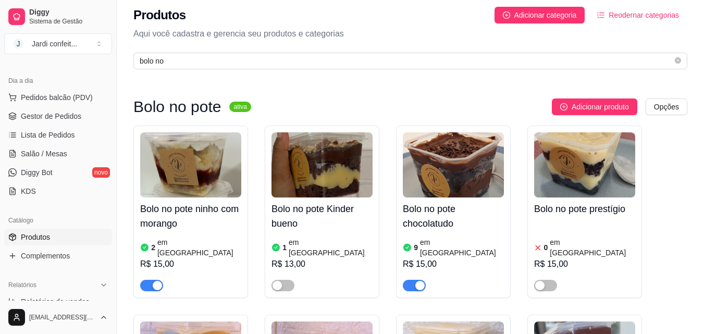
scroll to position [0, 0]
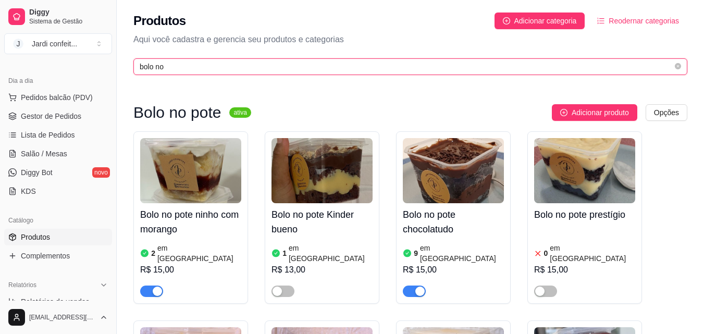
click at [244, 68] on input "bolo no" at bounding box center [406, 66] width 533 height 11
type input "b"
click at [247, 69] on input "text" at bounding box center [406, 66] width 533 height 11
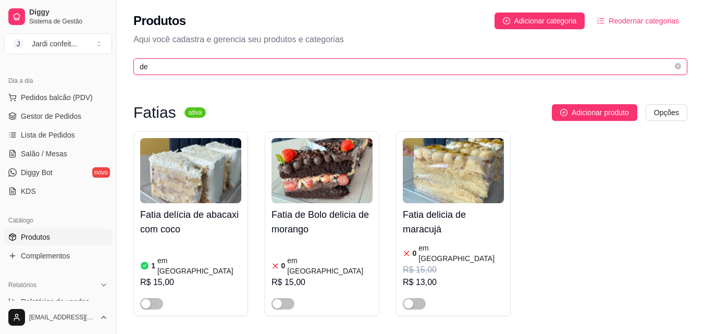
type input "d"
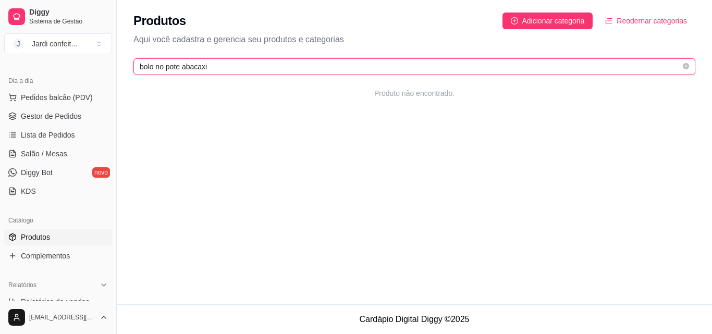
drag, startPoint x: 248, startPoint y: 69, endPoint x: 183, endPoint y: 64, distance: 64.4
click at [183, 64] on input "bolo no pote abacaxi" at bounding box center [410, 66] width 541 height 11
type input "bolo no pote"
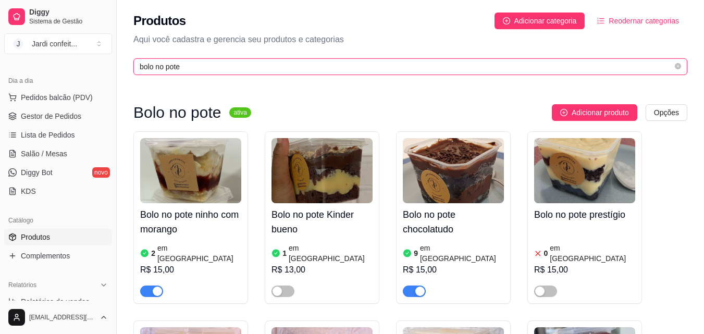
click at [283, 66] on input "bolo no pote" at bounding box center [406, 66] width 533 height 11
drag, startPoint x: 282, startPoint y: 66, endPoint x: 136, endPoint y: 68, distance: 146.5
click at [136, 68] on span "bolo no pote" at bounding box center [410, 66] width 554 height 17
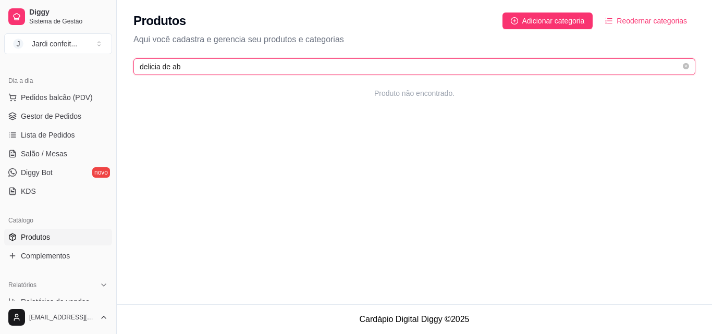
type input "delicia de aba"
drag, startPoint x: 195, startPoint y: 69, endPoint x: 130, endPoint y: 64, distance: 65.9
click at [130, 65] on div "Produtos Adicionar categoria Reodernar categorias Aqui você cadastra e gerencia…" at bounding box center [414, 40] width 595 height 81
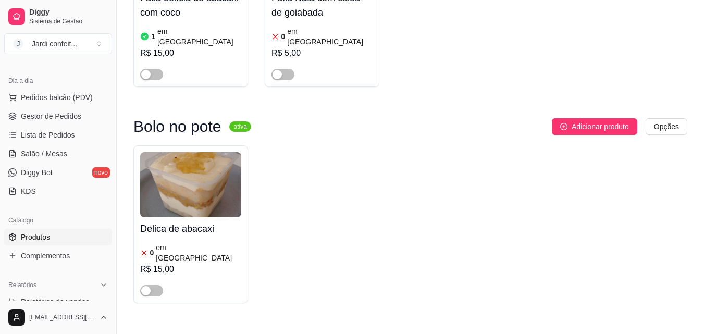
scroll to position [261, 0]
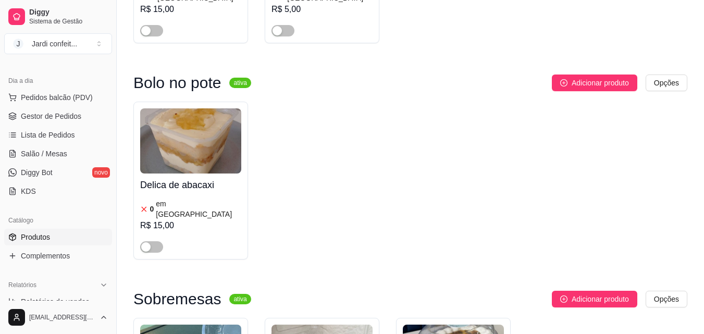
type input "aba"
click at [210, 219] on div "R$ 15,00" at bounding box center [190, 225] width 101 height 13
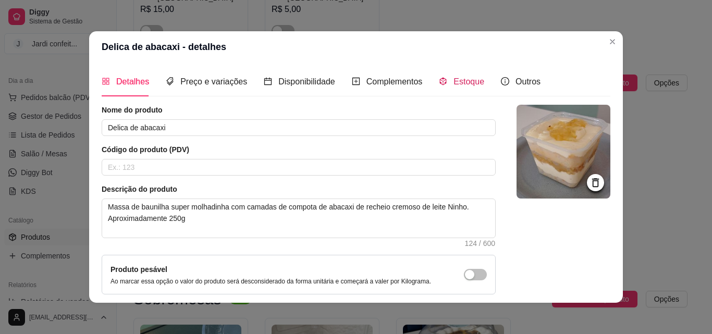
click at [458, 81] on span "Estoque" at bounding box center [468, 81] width 31 height 9
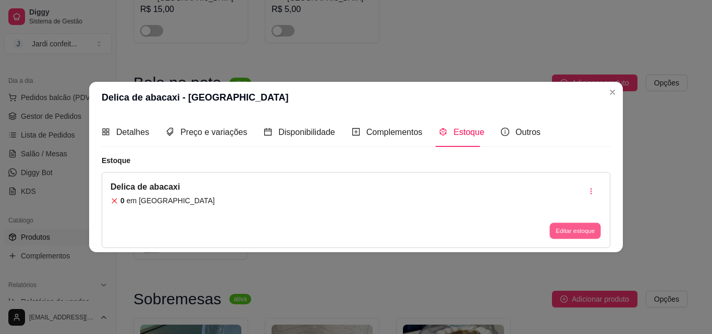
click at [580, 231] on button "Editar estoque" at bounding box center [574, 231] width 51 height 16
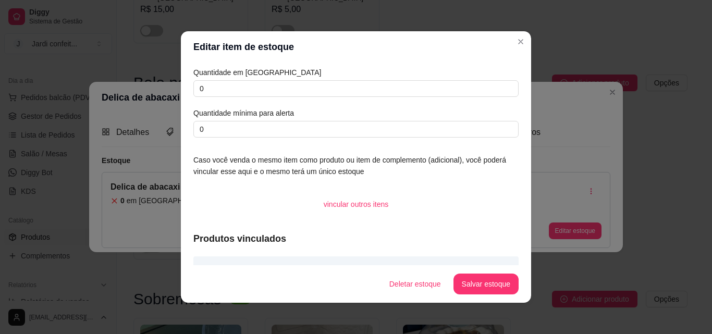
click at [254, 100] on div "Quantidade em estoque 0 Quantidade mínima para alerta 0" at bounding box center [355, 102] width 325 height 71
click at [251, 89] on input "0" at bounding box center [355, 88] width 325 height 17
type input "06"
click at [476, 286] on button "Salvar estoque" at bounding box center [486, 284] width 64 height 20
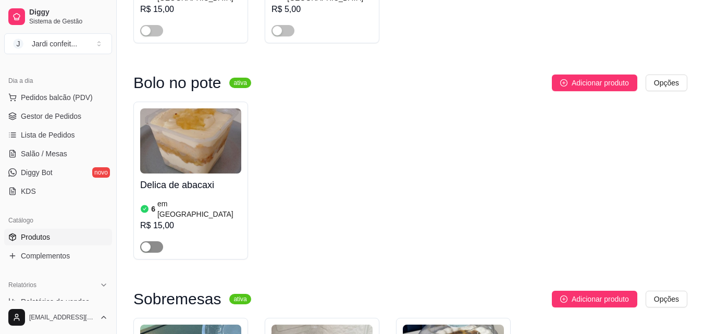
click at [142, 242] on div "button" at bounding box center [145, 246] width 9 height 9
click at [53, 119] on span "Gestor de Pedidos" at bounding box center [51, 116] width 60 height 10
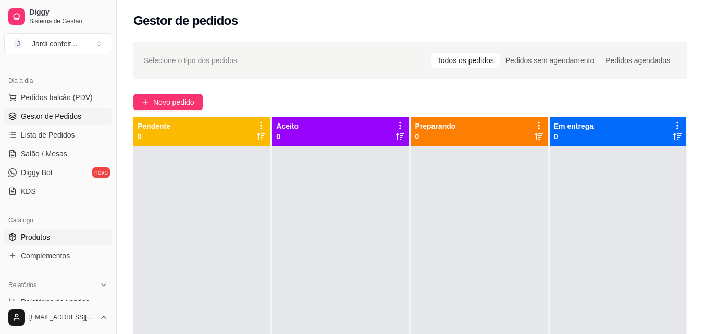
click at [41, 235] on span "Produtos" at bounding box center [35, 237] width 29 height 10
click at [69, 237] on link "Produtos" at bounding box center [58, 237] width 108 height 17
click at [49, 239] on span "Produtos" at bounding box center [35, 237] width 29 height 10
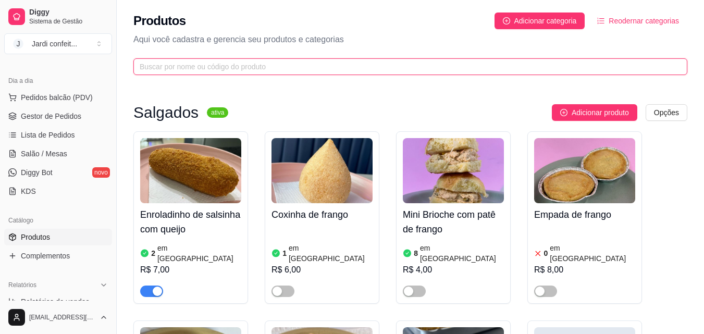
click at [219, 70] on input "text" at bounding box center [406, 66] width 533 height 11
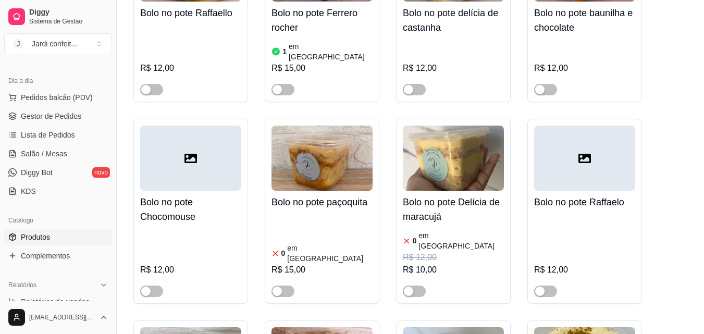
scroll to position [938, 0]
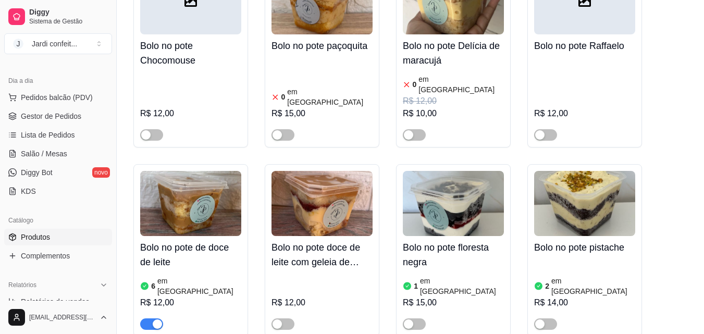
type input "bolo no"
click at [481, 240] on h4 "Bolo no pote floresta negra" at bounding box center [453, 254] width 101 height 29
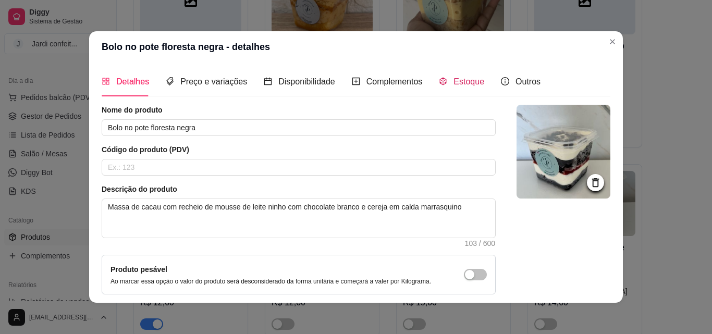
click at [458, 77] on span "Estoque" at bounding box center [468, 81] width 31 height 9
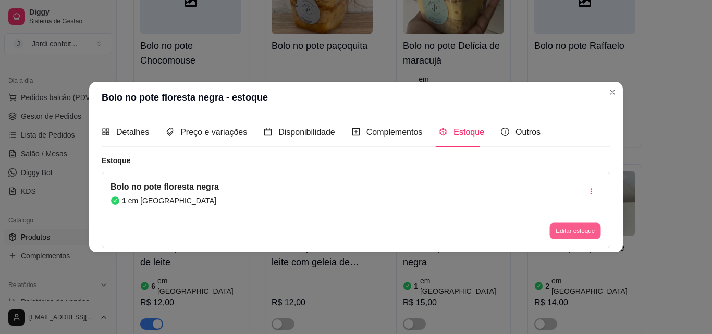
click at [559, 230] on button "Editar estoque" at bounding box center [574, 231] width 51 height 16
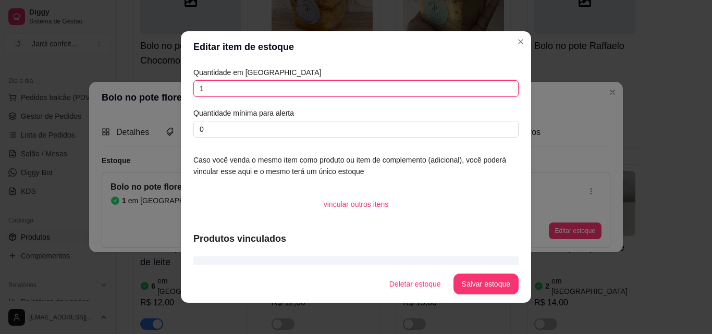
click at [273, 94] on input "1" at bounding box center [355, 88] width 325 height 17
type input "08"
click at [464, 277] on button "Salvar estoque" at bounding box center [485, 284] width 65 height 21
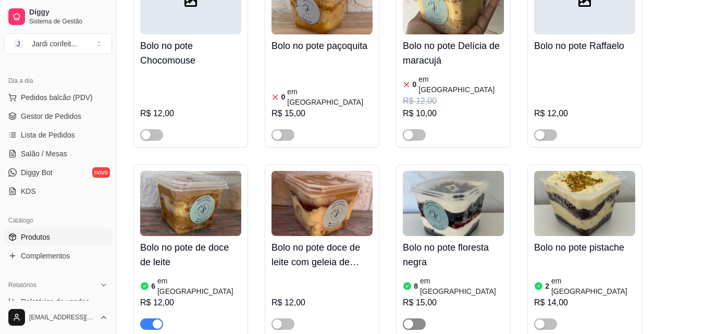
click at [407, 320] on div "button" at bounding box center [408, 324] width 9 height 9
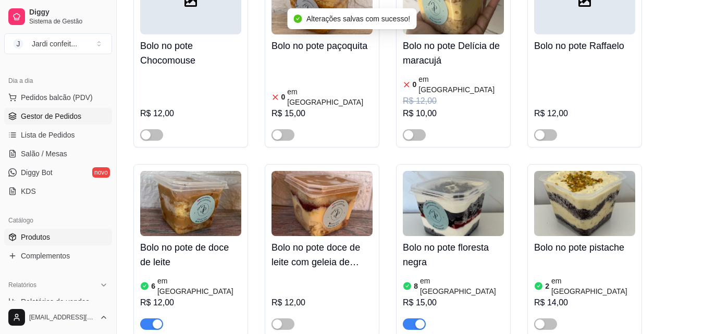
click at [64, 113] on span "Gestor de Pedidos" at bounding box center [51, 116] width 60 height 10
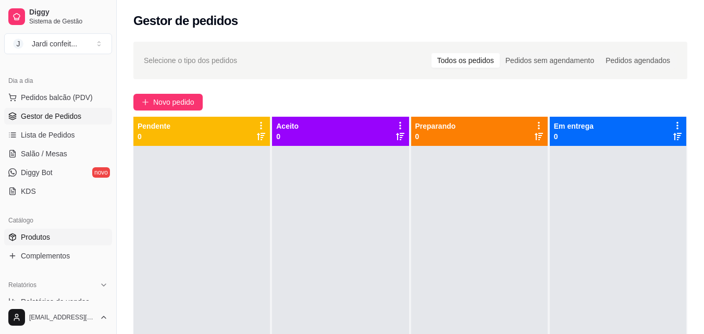
click at [37, 236] on span "Produtos" at bounding box center [35, 237] width 29 height 10
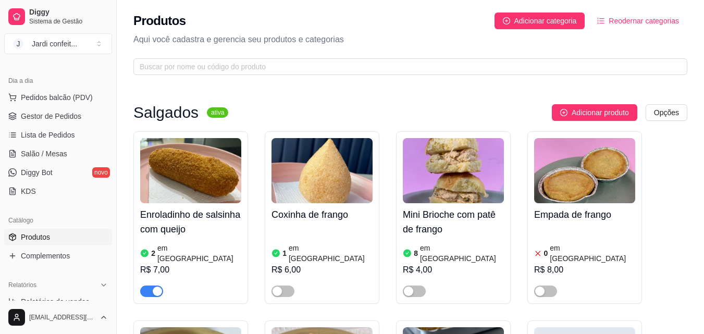
click at [312, 264] on div "R$ 6,00" at bounding box center [322, 270] width 101 height 13
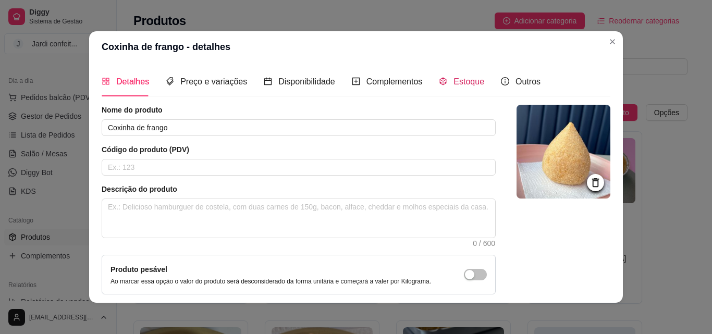
click at [468, 86] on span "Estoque" at bounding box center [468, 81] width 31 height 9
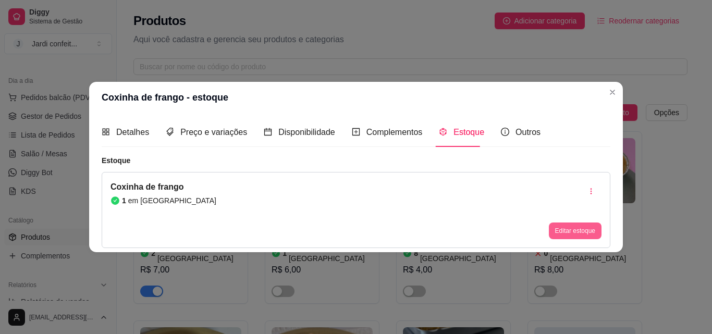
click at [570, 227] on button "Editar estoque" at bounding box center [575, 231] width 53 height 17
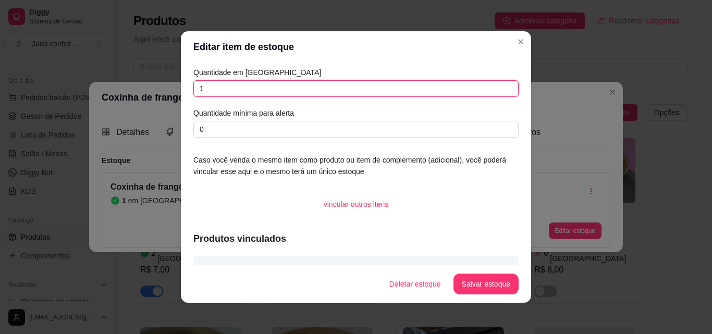
click at [280, 89] on input "1" at bounding box center [355, 88] width 325 height 17
type input "0"
click at [462, 285] on button "Salvar estoque" at bounding box center [485, 284] width 65 height 21
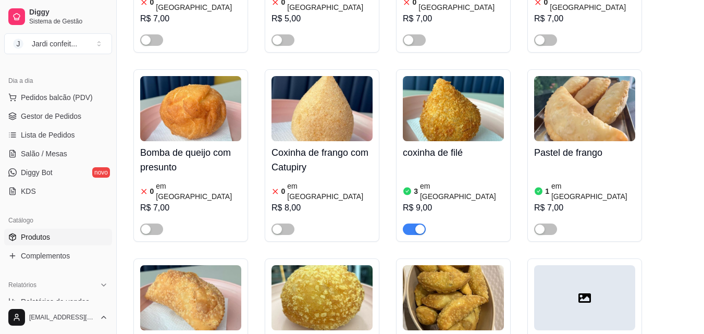
scroll to position [625, 0]
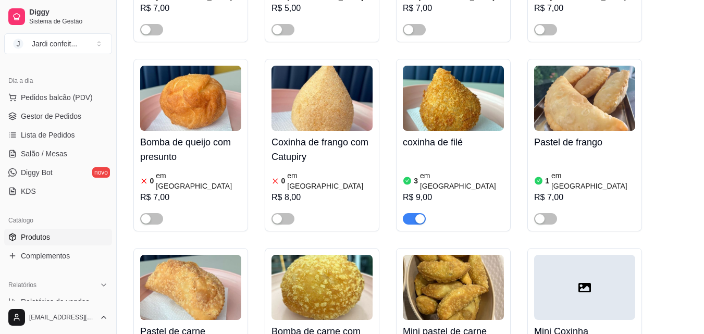
click at [598, 191] on div "R$ 7,00" at bounding box center [584, 197] width 101 height 13
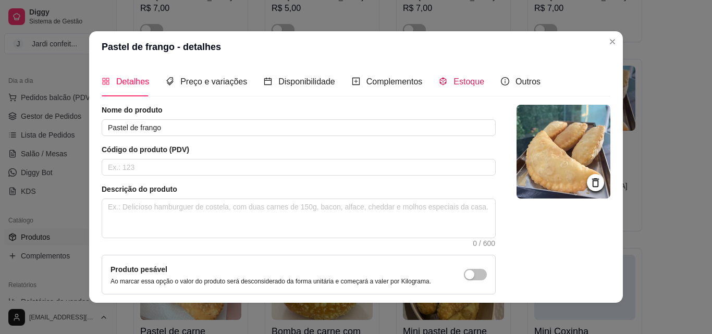
click at [470, 82] on span "Estoque" at bounding box center [468, 81] width 31 height 9
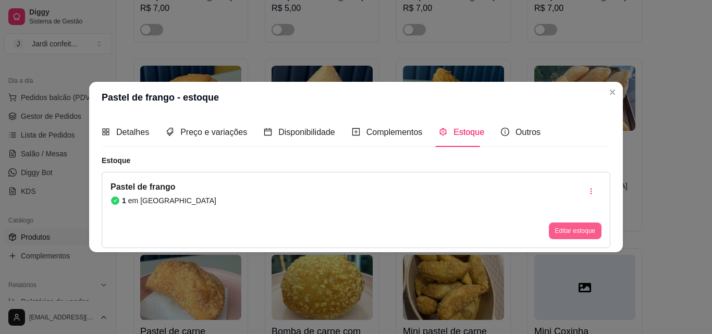
click at [567, 233] on button "Editar estoque" at bounding box center [575, 231] width 53 height 17
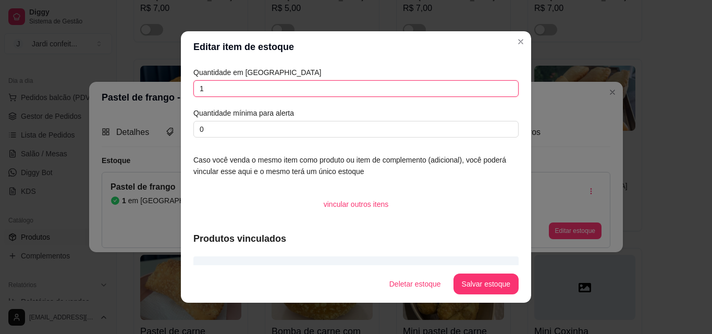
click at [296, 94] on input "1" at bounding box center [355, 88] width 325 height 17
type input "0"
click at [485, 279] on button "Salvar estoque" at bounding box center [485, 284] width 65 height 21
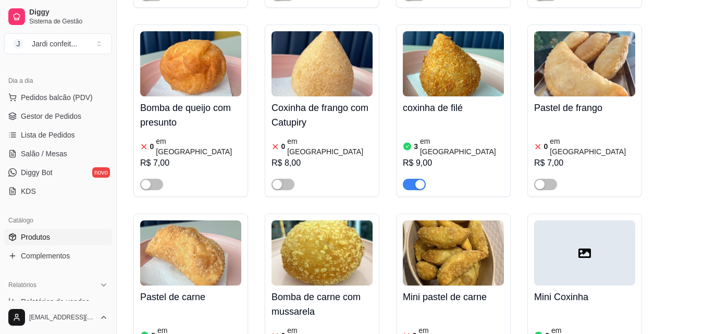
scroll to position [678, 0]
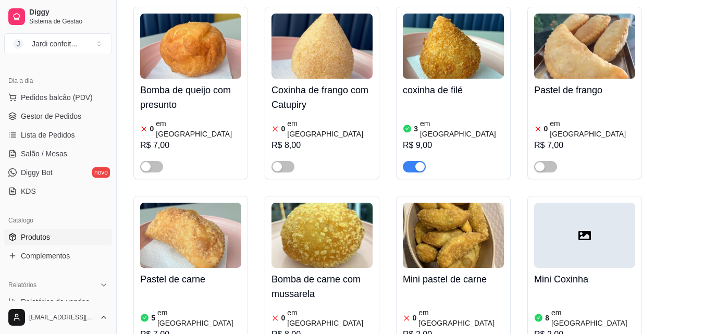
click at [170, 291] on div "5 em estoque R$ 7,00" at bounding box center [190, 326] width 101 height 71
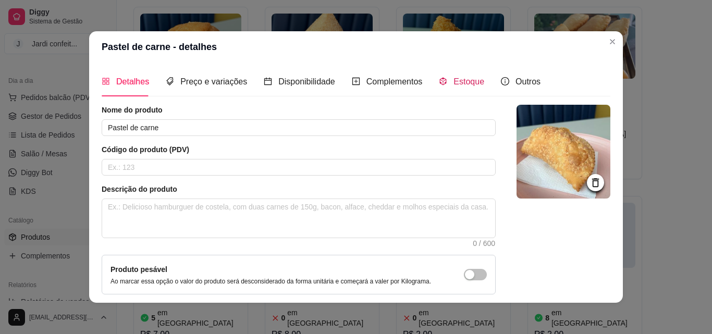
click at [471, 82] on span "Estoque" at bounding box center [468, 81] width 31 height 9
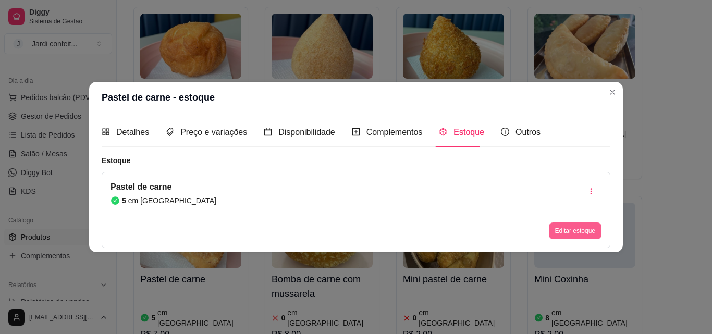
click at [563, 228] on button "Editar estoque" at bounding box center [575, 231] width 53 height 17
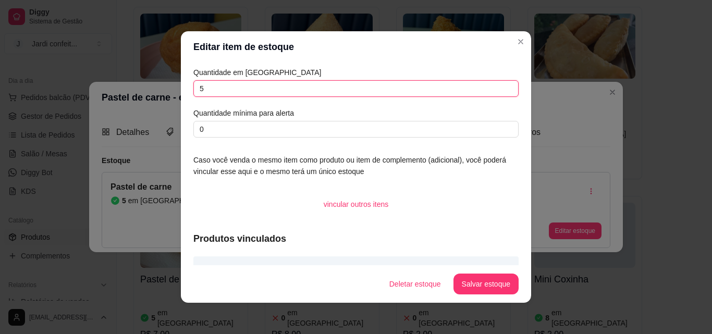
click at [277, 89] on input "5" at bounding box center [355, 88] width 325 height 17
type input "04"
click at [463, 281] on button "Salvar estoque" at bounding box center [486, 284] width 64 height 20
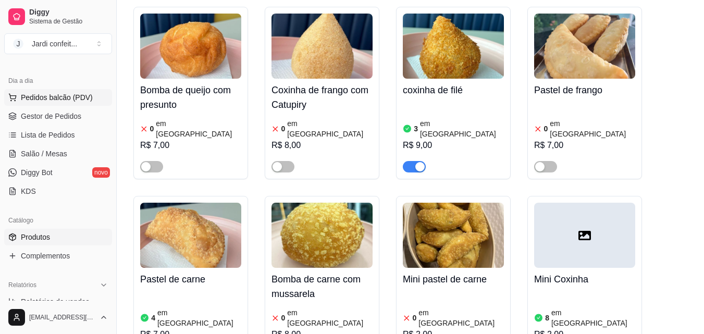
click at [54, 103] on button "Pedidos balcão (PDV)" at bounding box center [58, 97] width 108 height 17
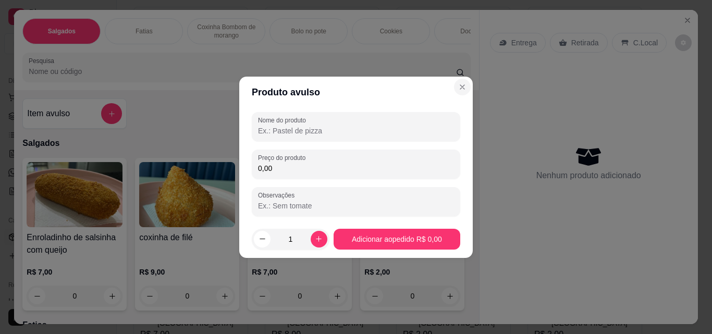
click at [472, 90] on header "Produto avulso" at bounding box center [356, 92] width 234 height 31
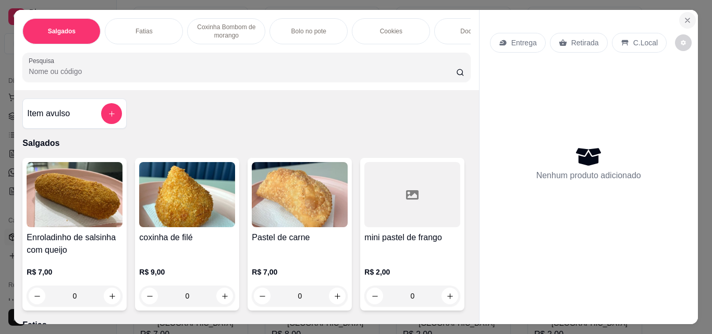
click at [679, 16] on button "Close" at bounding box center [687, 20] width 17 height 17
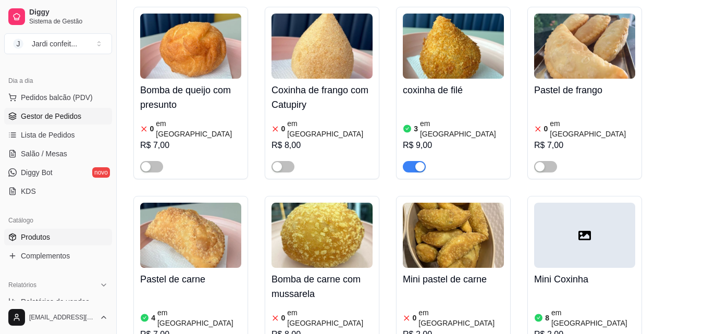
click at [42, 120] on span "Gestor de Pedidos" at bounding box center [51, 116] width 60 height 10
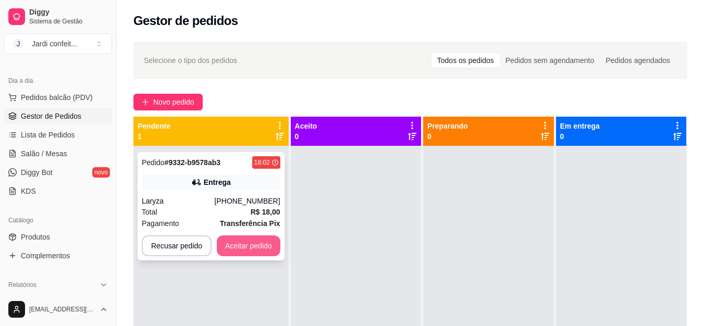
click at [270, 243] on button "Aceitar pedido" at bounding box center [249, 246] width 64 height 21
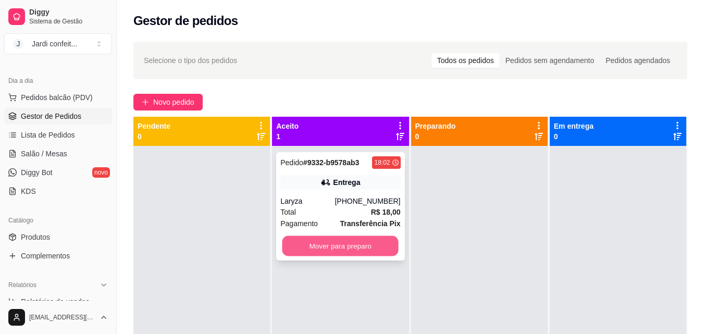
click at [357, 249] on button "Mover para preparo" at bounding box center [341, 246] width 116 height 20
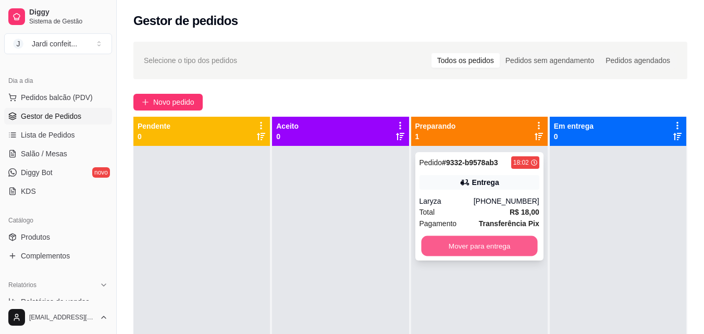
click at [468, 236] on button "Mover para entrega" at bounding box center [479, 246] width 116 height 20
click at [471, 245] on button "Mover para entrega" at bounding box center [479, 246] width 116 height 20
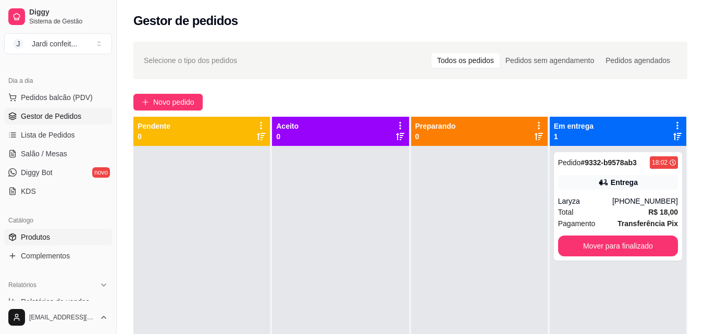
click at [72, 232] on link "Produtos" at bounding box center [58, 237] width 108 height 17
click at [78, 238] on link "Produtos" at bounding box center [58, 237] width 108 height 17
click at [57, 239] on link "Produtos" at bounding box center [58, 237] width 108 height 17
click at [51, 238] on link "Produtos" at bounding box center [58, 237] width 108 height 17
click at [46, 238] on span "Produtos" at bounding box center [35, 237] width 29 height 10
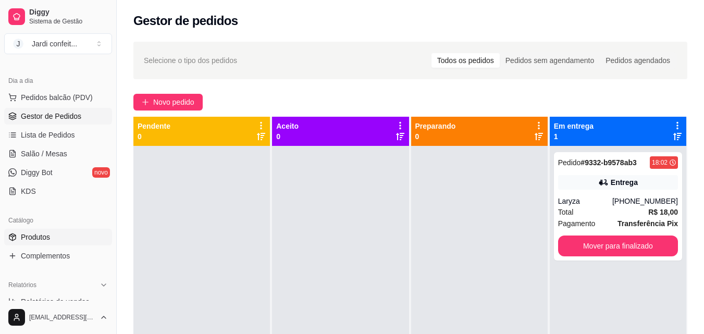
click at [34, 238] on span "Produtos" at bounding box center [35, 237] width 29 height 10
click at [49, 238] on span "Produtos" at bounding box center [35, 237] width 29 height 10
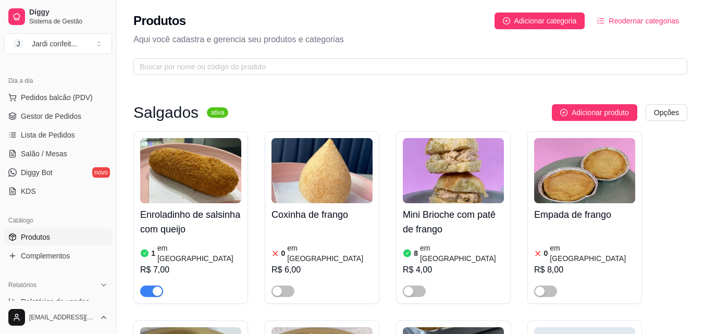
click at [160, 287] on div "button" at bounding box center [157, 291] width 9 height 9
click at [46, 118] on span "Gestor de Pedidos" at bounding box center [51, 116] width 60 height 10
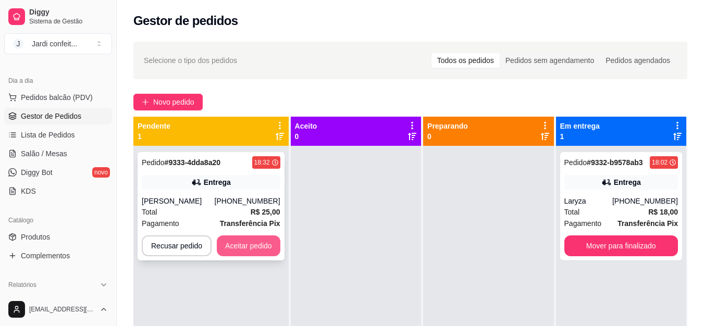
click at [254, 241] on button "Aceitar pedido" at bounding box center [249, 246] width 64 height 21
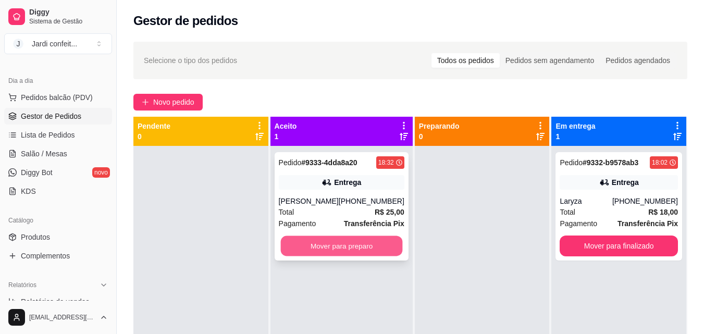
click at [348, 240] on button "Mover para preparo" at bounding box center [341, 246] width 122 height 20
click at [371, 239] on button "Mover para preparo" at bounding box center [342, 246] width 126 height 21
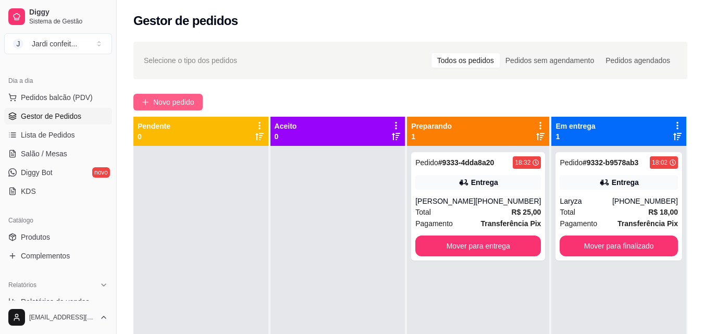
click at [200, 100] on button "Novo pedido" at bounding box center [167, 102] width 69 height 17
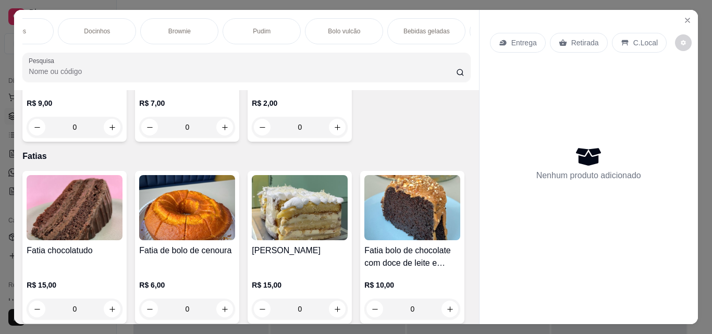
scroll to position [0, 378]
click at [315, 21] on div "Bolo vulcão" at bounding box center [342, 31] width 78 height 26
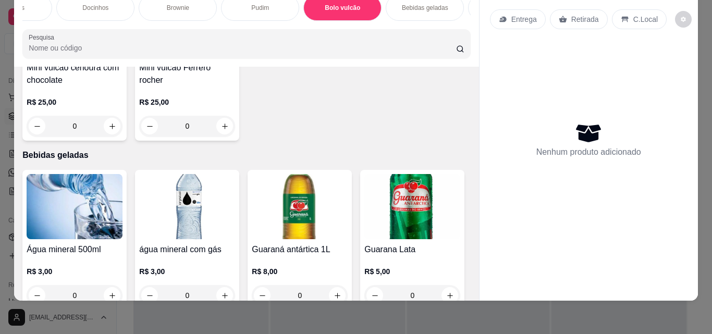
scroll to position [2052, 0]
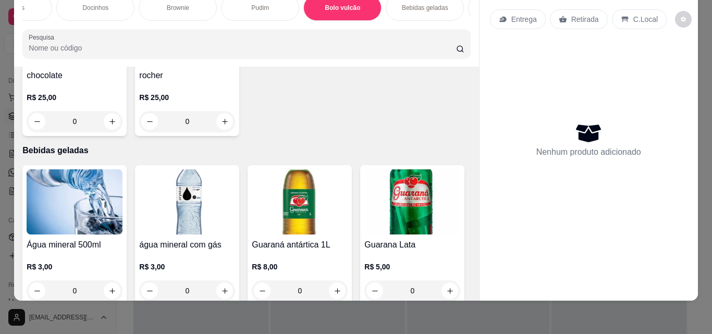
type input "1"
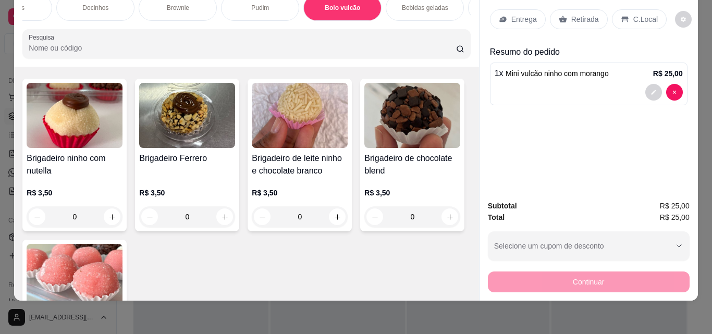
scroll to position [0, 0]
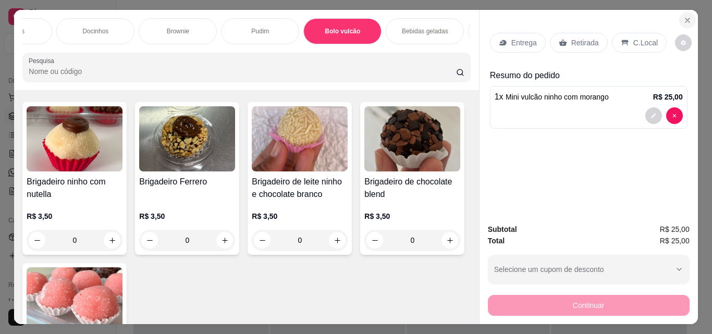
click at [685, 18] on icon "Close" at bounding box center [687, 20] width 4 height 4
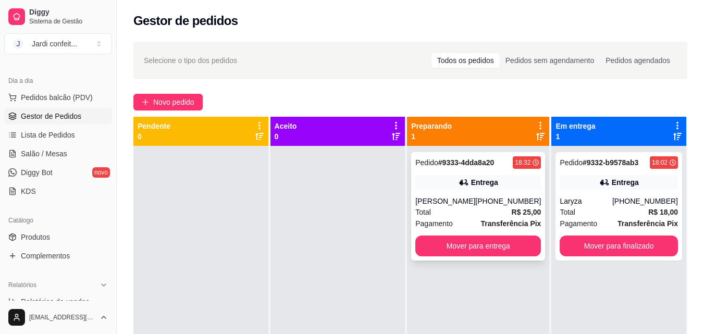
drag, startPoint x: 467, startPoint y: 235, endPoint x: 467, endPoint y: 224, distance: 10.9
click at [467, 224] on div "Pedido # 9333-4dda8a20 18:32 [PERSON_NAME] [PHONE_NUMBER] Total R$ 25,00 Pagame…" at bounding box center [478, 206] width 134 height 108
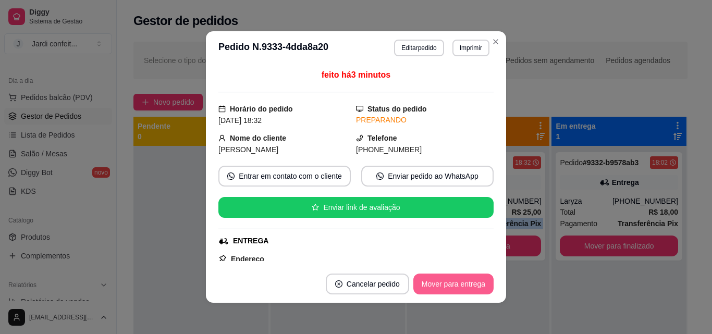
click at [467, 285] on button "Mover para entrega" at bounding box center [453, 284] width 80 height 21
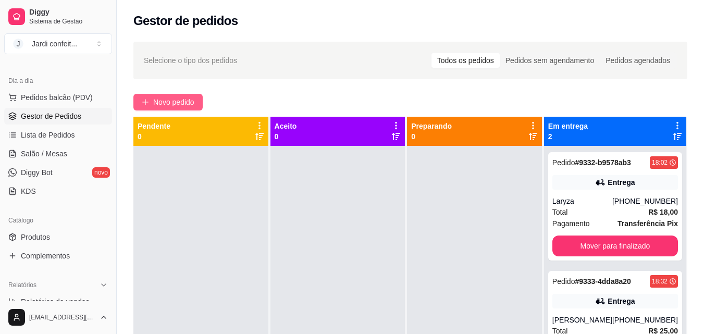
click at [156, 102] on span "Novo pedido" at bounding box center [173, 101] width 41 height 11
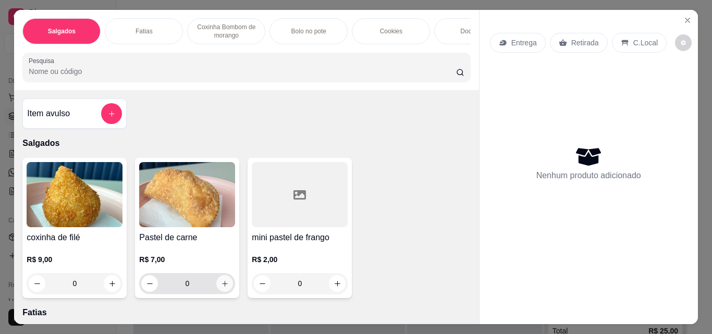
click at [222, 287] on icon "increase-product-quantity" at bounding box center [225, 284] width 6 height 6
type input "1"
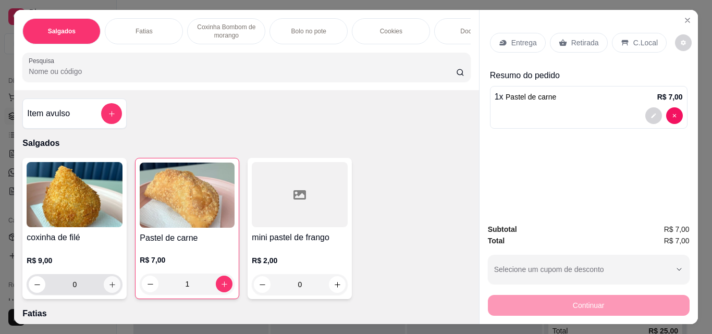
click at [111, 289] on icon "increase-product-quantity" at bounding box center [112, 285] width 8 height 8
type input "2"
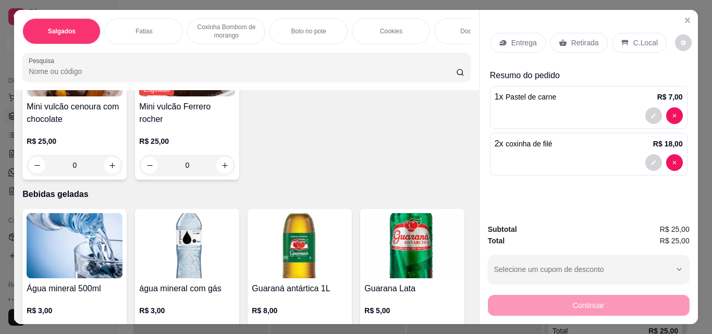
scroll to position [2085, 0]
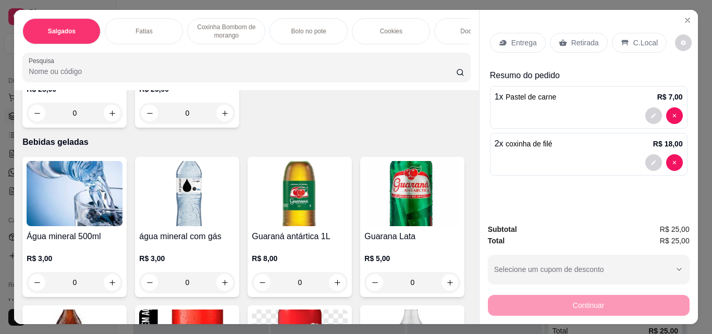
type input "1"
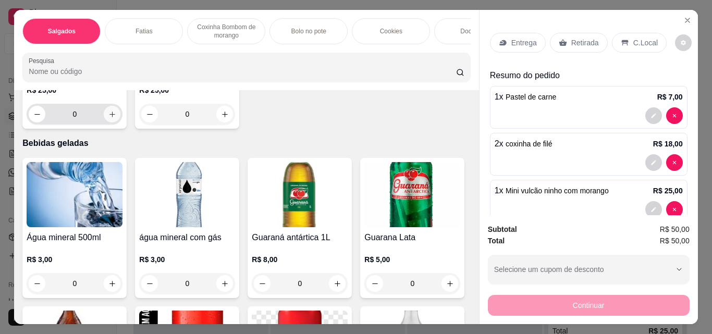
click at [120, 122] on button "increase-product-quantity" at bounding box center [112, 114] width 17 height 17
type input "1"
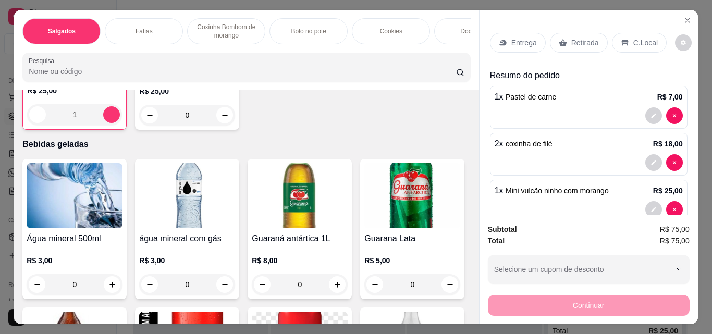
click at [591, 38] on p "Retirada" at bounding box center [585, 43] width 28 height 10
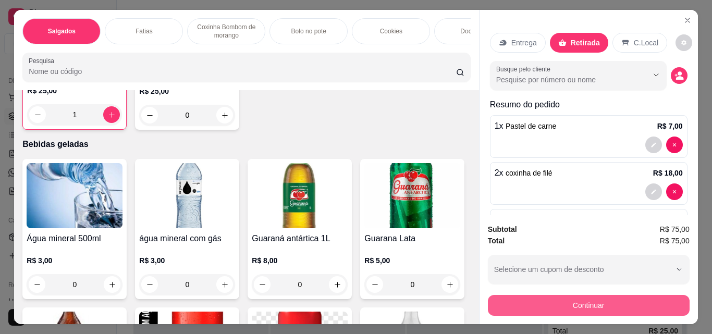
click at [570, 302] on button "Continuar" at bounding box center [589, 305] width 202 height 21
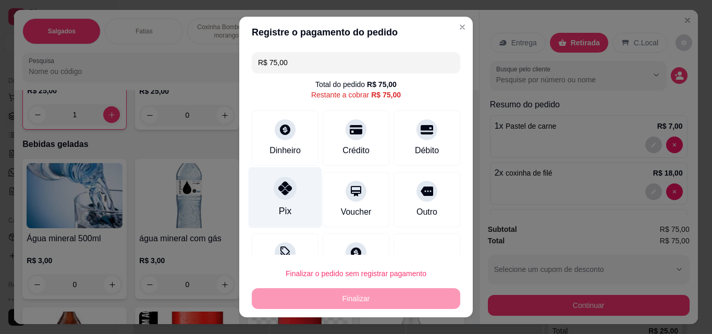
click at [266, 195] on div "Pix" at bounding box center [285, 197] width 73 height 61
type input "R$ 0,00"
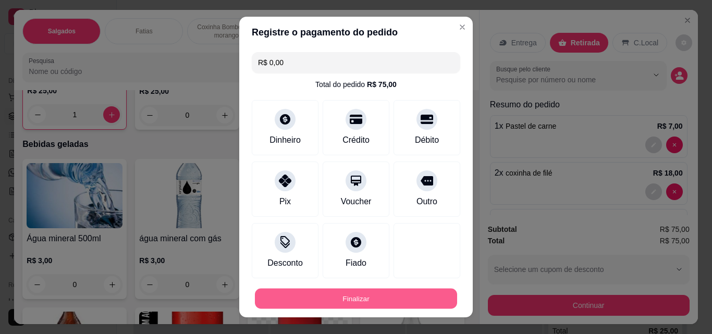
click at [368, 295] on button "Finalizar" at bounding box center [356, 299] width 202 height 20
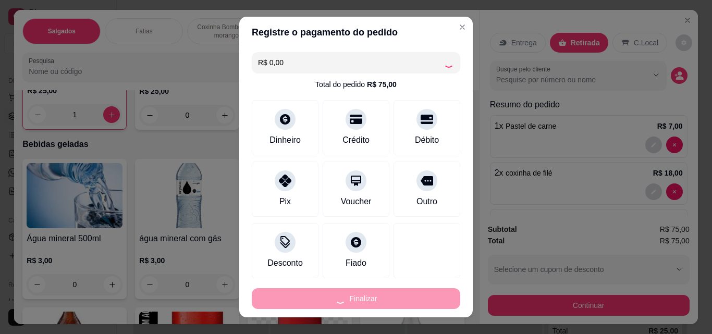
type input "0"
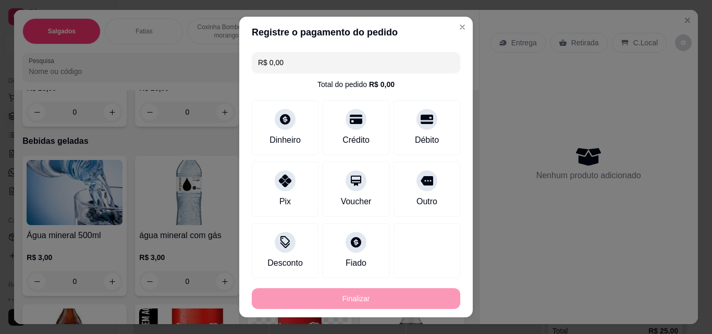
type input "-R$ 75,00"
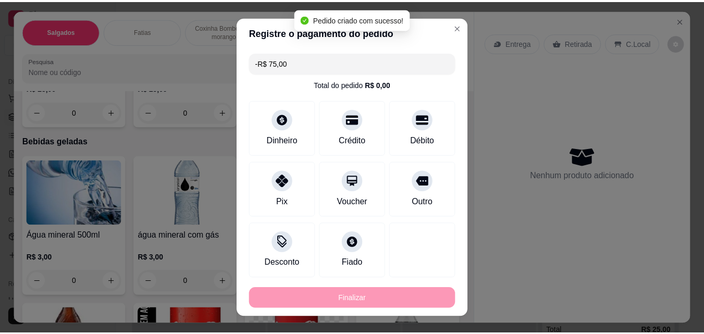
scroll to position [2084, 0]
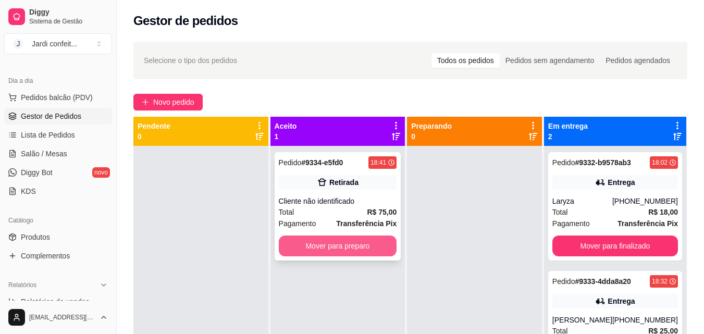
click at [372, 245] on button "Mover para preparo" at bounding box center [338, 246] width 118 height 21
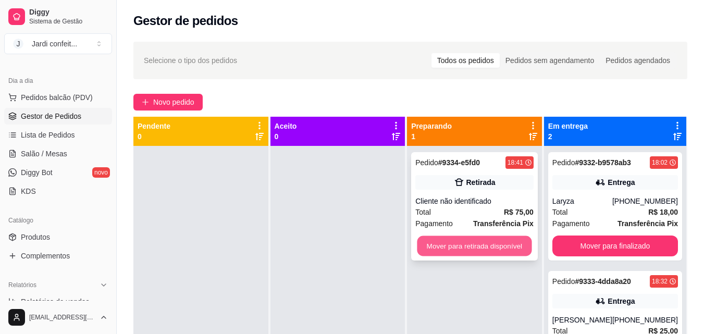
click at [446, 250] on button "Mover para retirada disponível" at bounding box center [475, 246] width 115 height 20
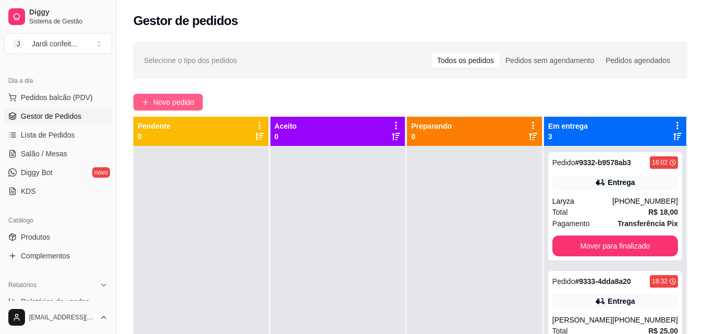
click at [190, 101] on span "Novo pedido" at bounding box center [173, 101] width 41 height 11
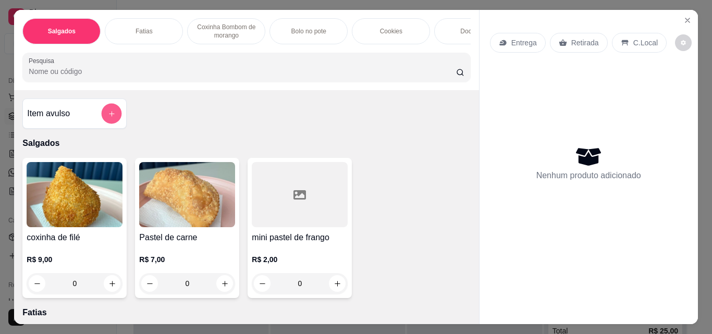
click at [103, 119] on button "add-separate-item" at bounding box center [112, 114] width 20 height 20
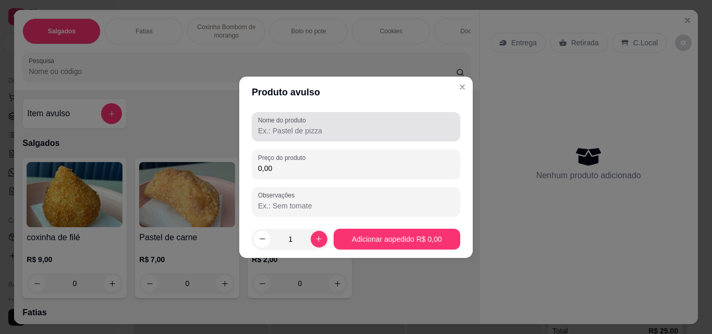
click at [281, 128] on input "Nome do produto" at bounding box center [356, 131] width 196 height 10
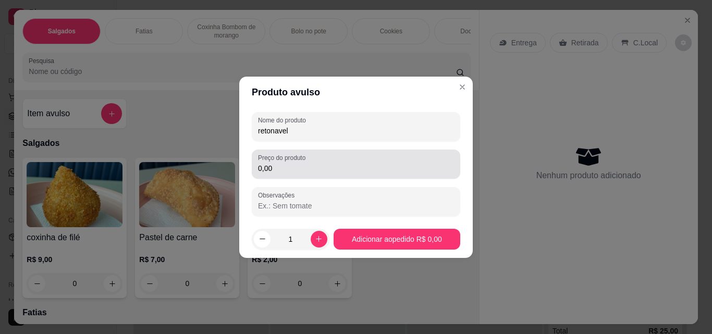
type input "retonavel"
click at [298, 172] on input "0,00" at bounding box center [356, 168] width 196 height 10
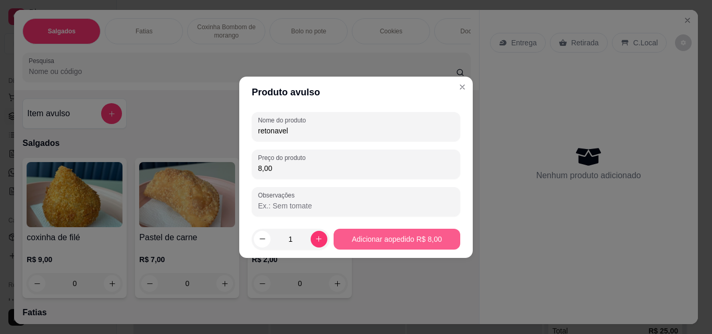
type input "8,00"
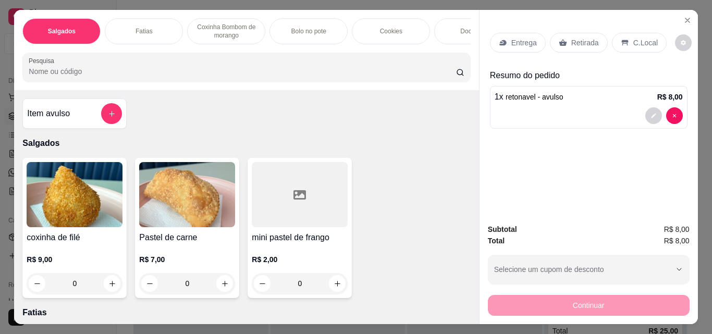
click at [585, 38] on p "Retirada" at bounding box center [585, 43] width 28 height 10
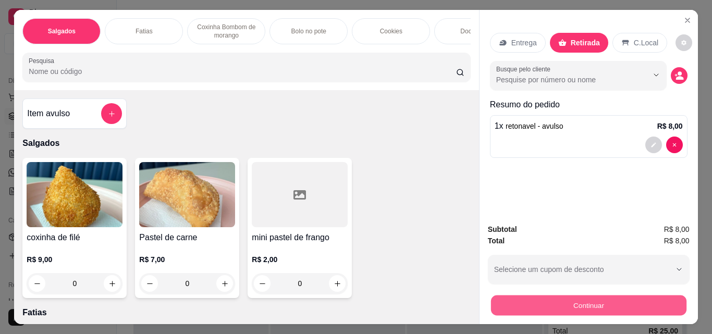
click at [548, 295] on button "Continuar" at bounding box center [587, 305] width 195 height 20
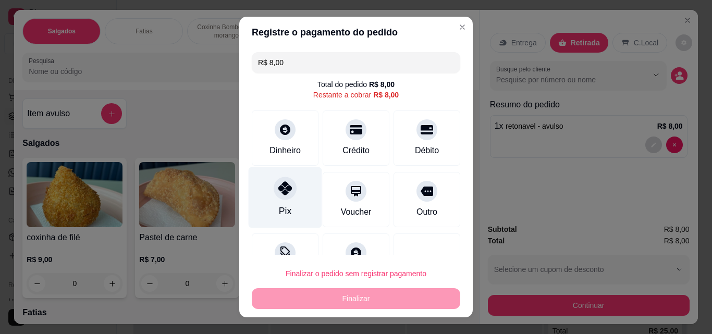
click at [290, 205] on div "Pix" at bounding box center [285, 197] width 73 height 61
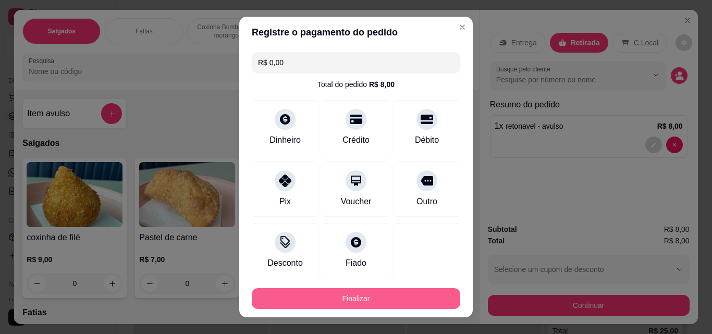
click at [357, 301] on button "Finalizar" at bounding box center [356, 298] width 208 height 21
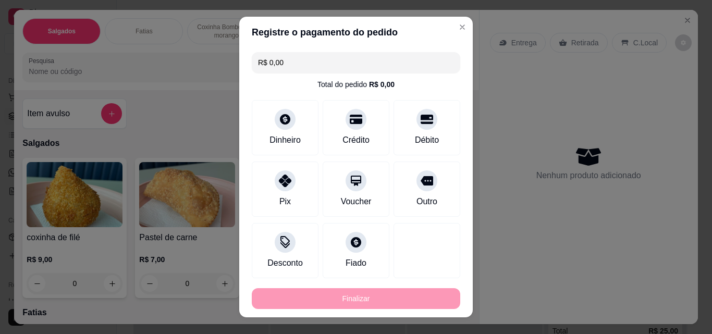
type input "-R$ 8,00"
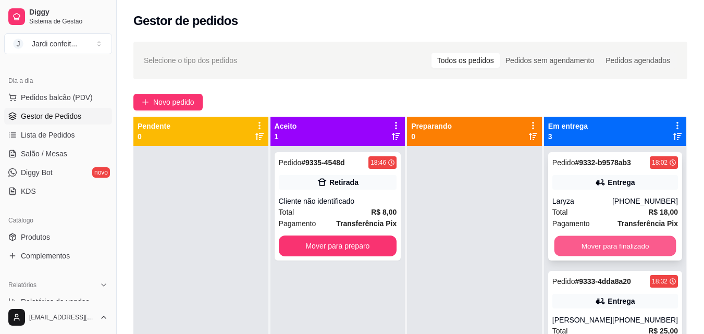
click at [603, 247] on button "Mover para finalizado" at bounding box center [615, 246] width 122 height 20
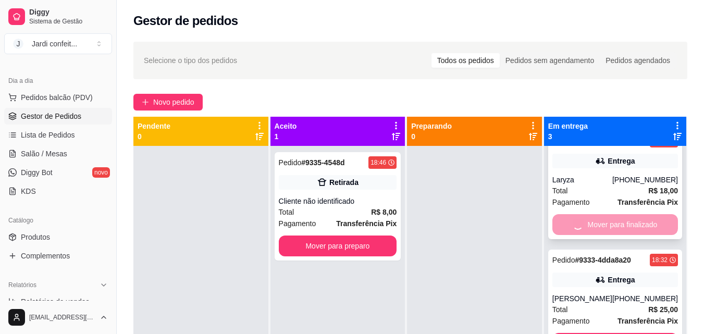
scroll to position [33, 0]
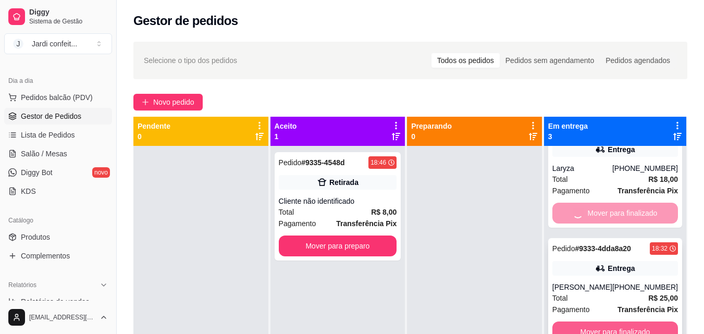
click at [625, 326] on button "Mover para finalizado" at bounding box center [616, 332] width 126 height 21
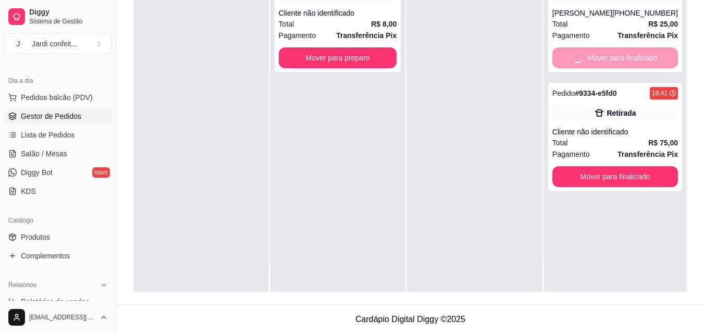
scroll to position [0, 0]
click at [630, 267] on div "Pedido # 9333-4dda8a20 18:32 Entrega [PERSON_NAME] [PHONE_NUMBER] Total R$ 25,0…" at bounding box center [615, 125] width 142 height 334
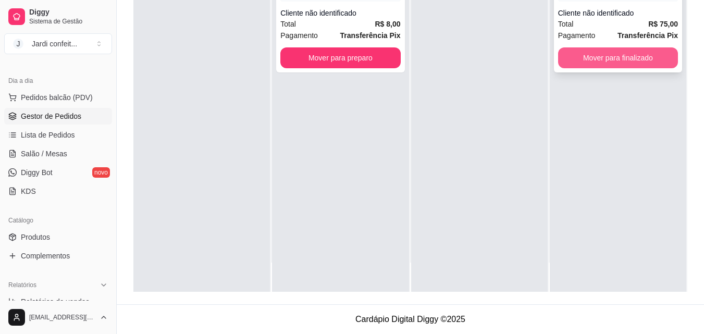
click at [633, 63] on button "Mover para finalizado" at bounding box center [618, 57] width 120 height 21
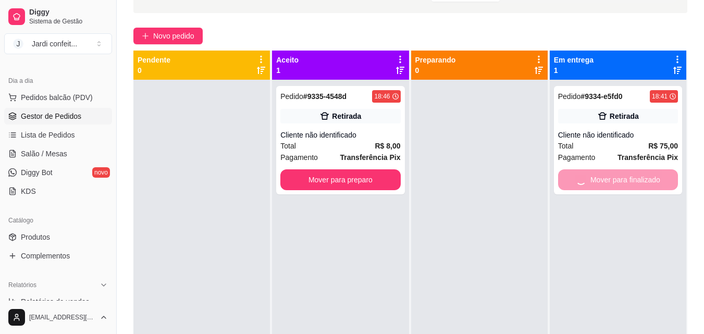
scroll to position [55, 0]
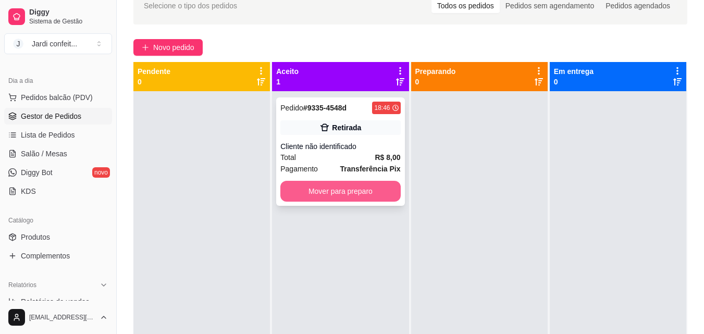
click at [357, 190] on button "Mover para preparo" at bounding box center [340, 191] width 120 height 21
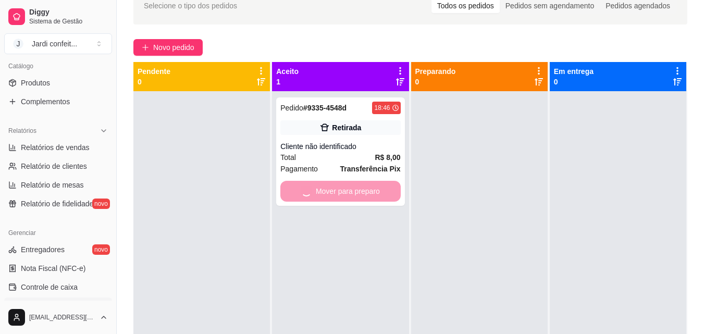
scroll to position [313, 0]
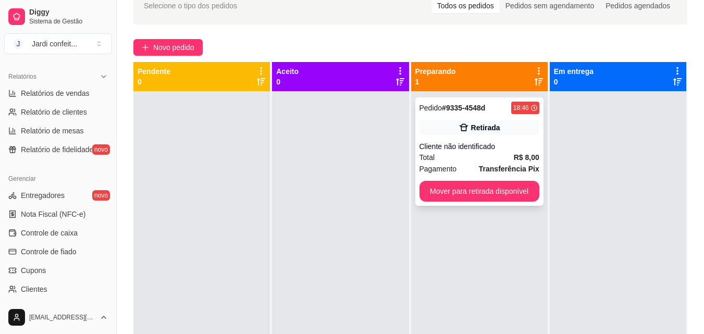
click at [452, 200] on button "Mover para retirada disponível" at bounding box center [480, 191] width 120 height 21
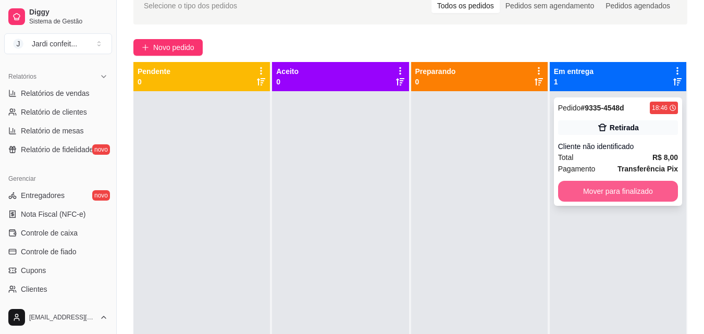
click at [597, 194] on button "Mover para finalizado" at bounding box center [618, 191] width 120 height 21
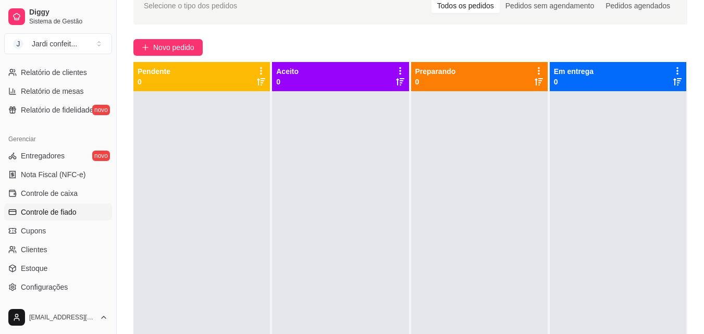
scroll to position [364, 0]
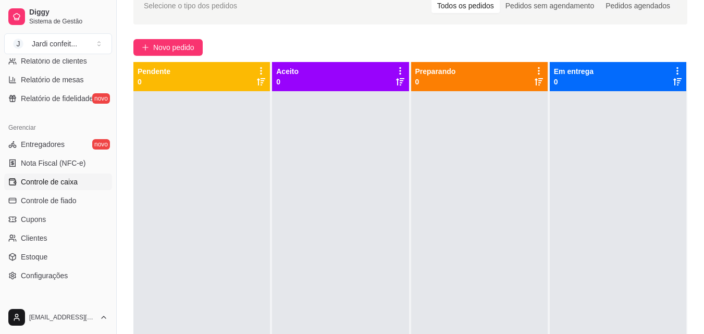
click at [87, 182] on link "Controle de caixa" at bounding box center [58, 182] width 108 height 17
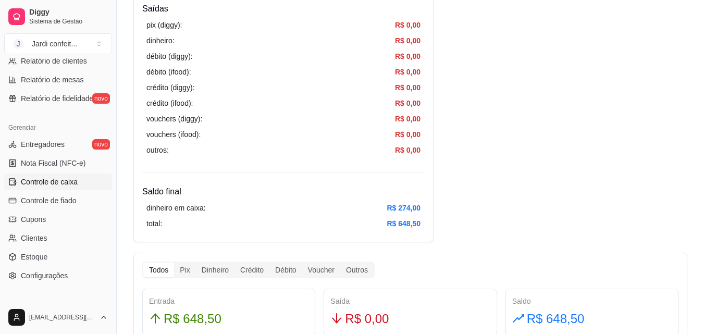
scroll to position [417, 0]
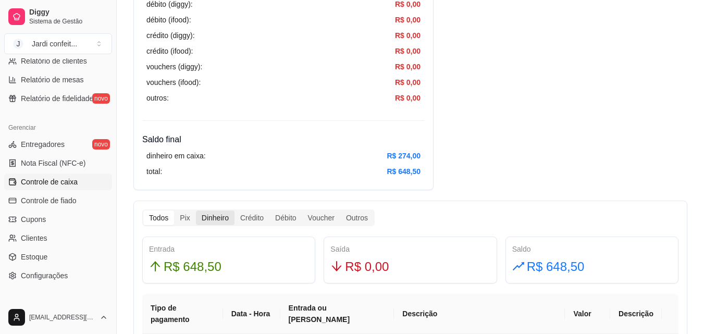
click at [217, 220] on div "Dinheiro" at bounding box center [215, 218] width 39 height 15
click at [196, 211] on input "Dinheiro" at bounding box center [196, 211] width 0 height 0
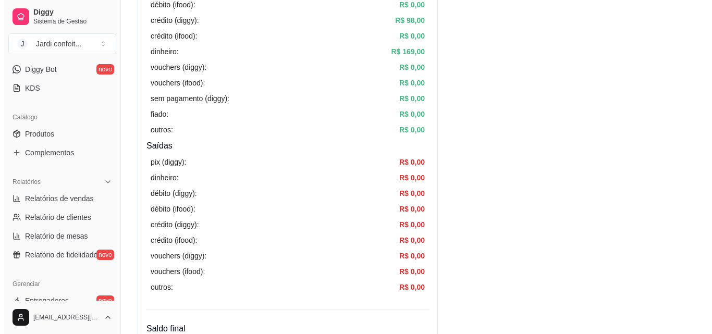
scroll to position [0, 0]
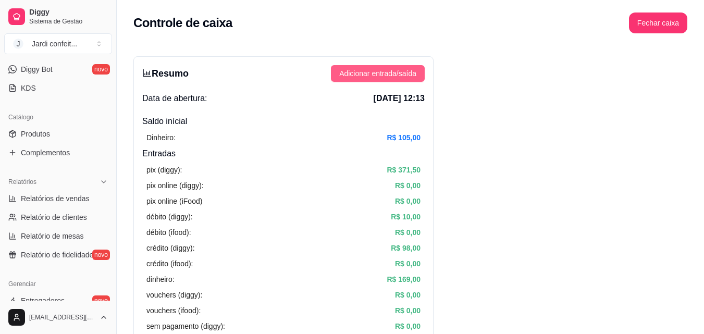
click at [384, 75] on span "Adicionar entrada/saída" at bounding box center [377, 73] width 77 height 11
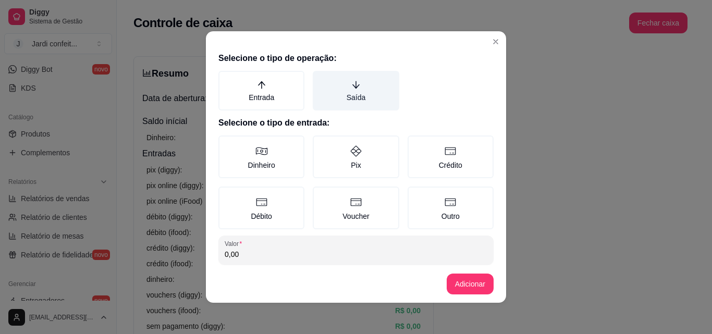
click at [361, 100] on label "Saída" at bounding box center [356, 91] width 86 height 40
click at [321, 79] on button "Saída" at bounding box center [316, 74] width 8 height 8
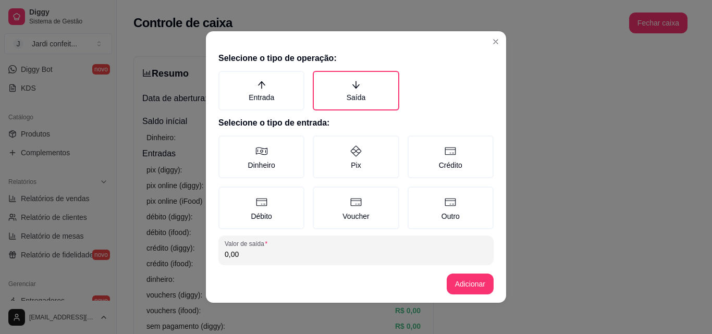
click at [309, 257] on input "0,00" at bounding box center [356, 254] width 263 height 10
type input "20,00"
click at [277, 161] on label "Dinheiro" at bounding box center [261, 157] width 86 height 43
click at [226, 143] on button "Dinheiro" at bounding box center [222, 139] width 8 height 8
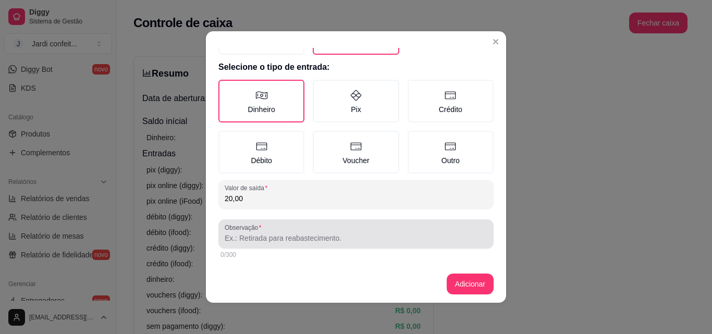
click at [343, 239] on input "Observação" at bounding box center [356, 238] width 263 height 10
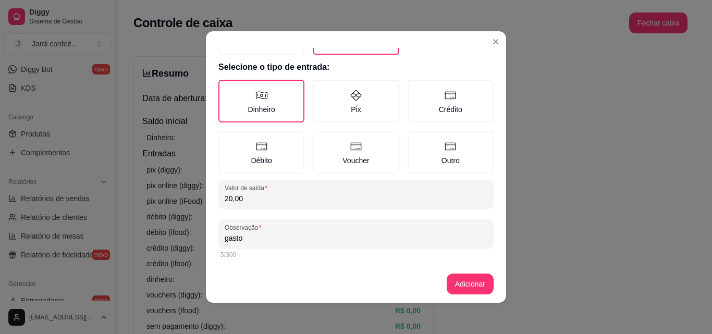
type input "gasto"
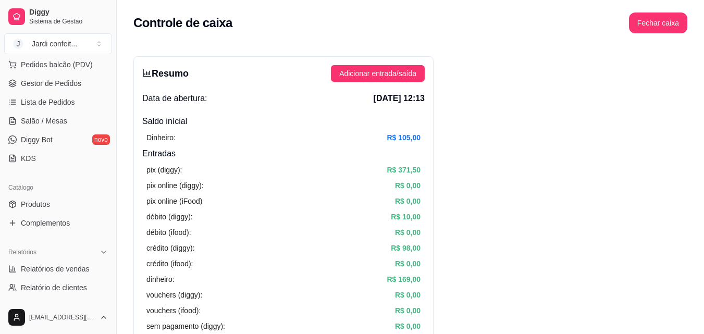
scroll to position [0, 0]
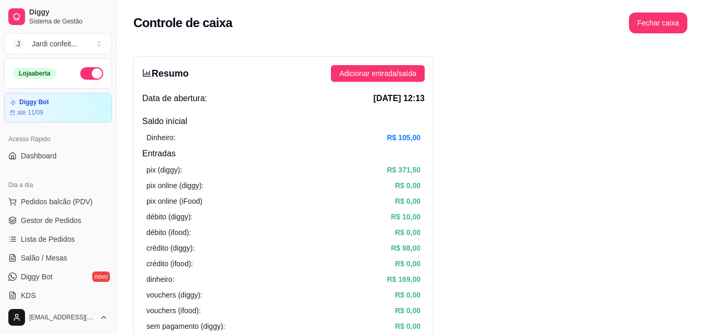
click at [80, 74] on button "button" at bounding box center [91, 73] width 23 height 13
click at [644, 22] on button "Fechar caixa" at bounding box center [658, 23] width 58 height 21
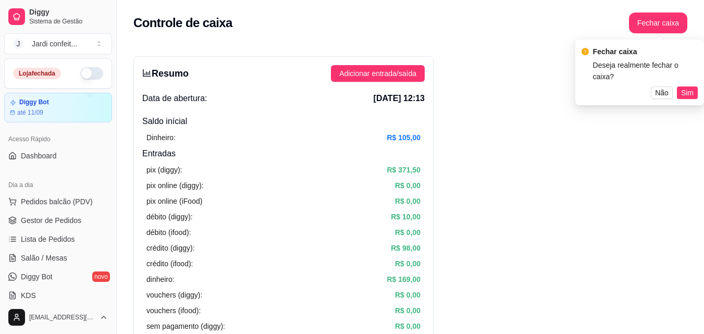
click at [689, 87] on span "Sim" at bounding box center [687, 92] width 13 height 11
